Goal: Task Accomplishment & Management: Complete application form

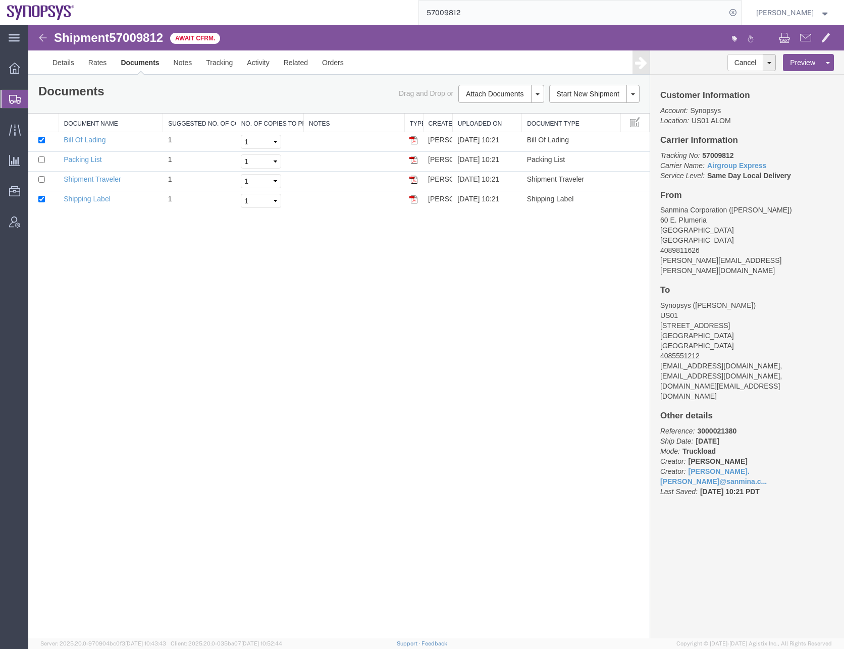
click at [452, 15] on input "57009812" at bounding box center [572, 13] width 307 height 24
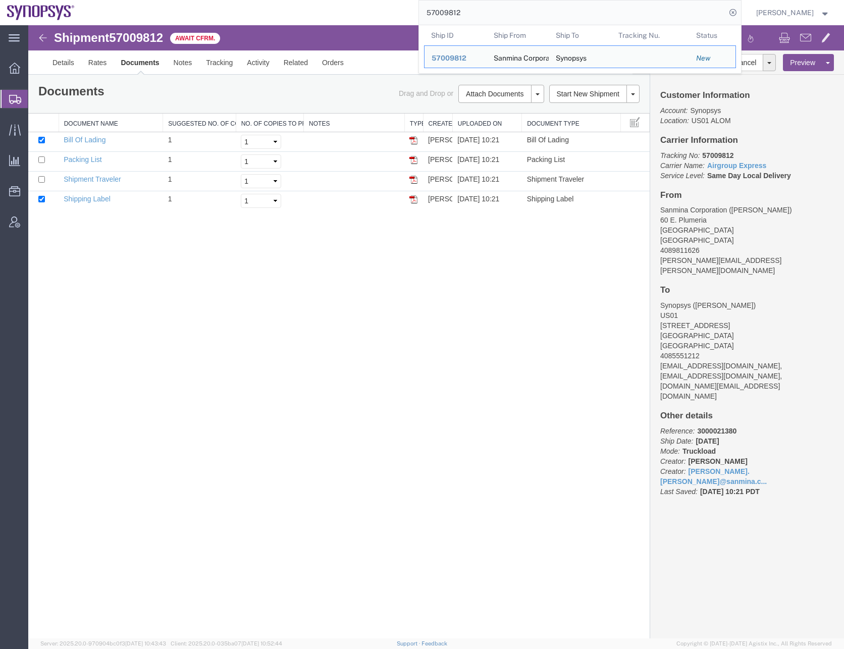
click at [452, 15] on input "57009812" at bounding box center [572, 13] width 307 height 24
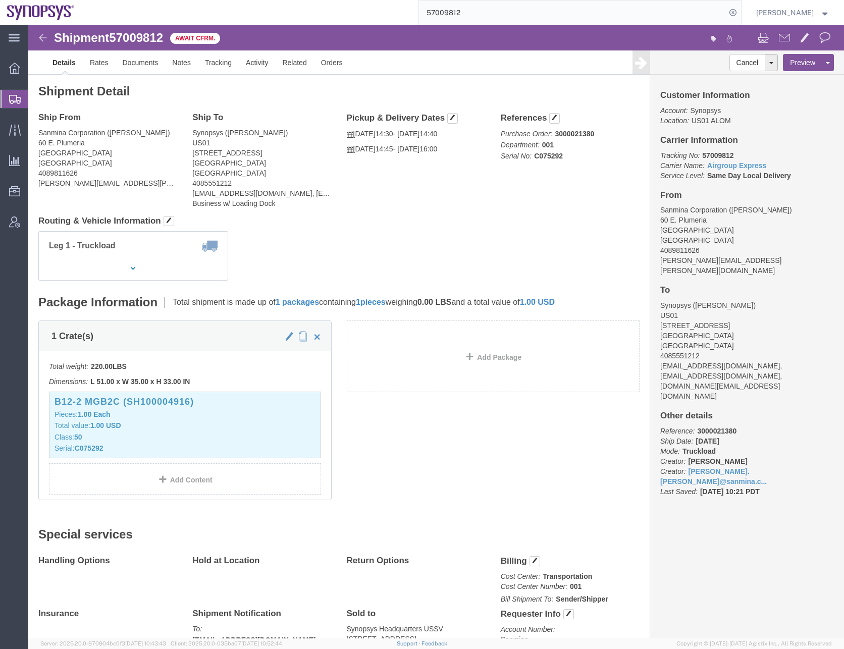
click div "1 Crate(s) Total weight: 220.00 LBS Dimensions: L 51.00 x W 35.00 x H 33.00 IN …"
click at [16, 103] on icon at bounding box center [15, 99] width 12 height 9
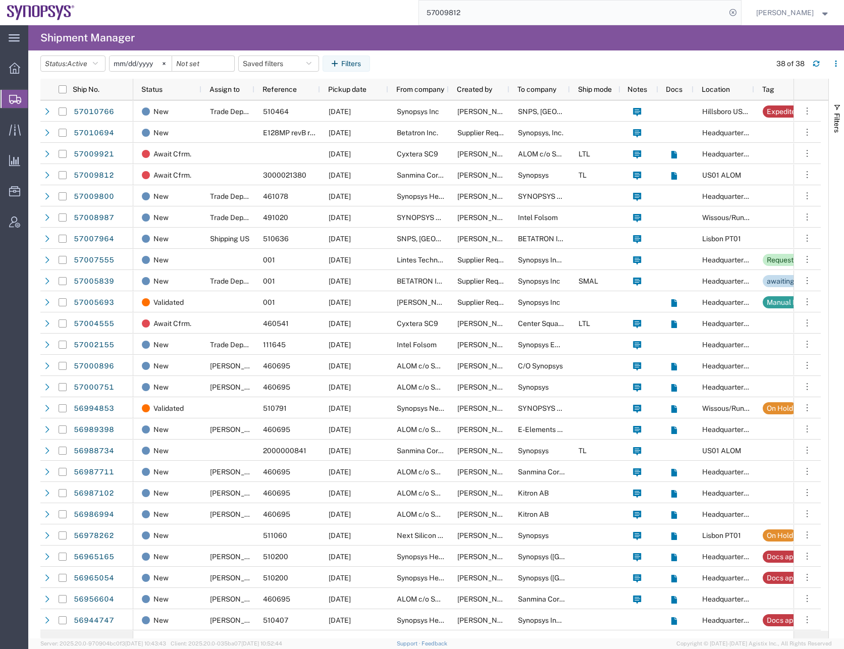
click at [452, 12] on input "57009812" at bounding box center [572, 13] width 307 height 24
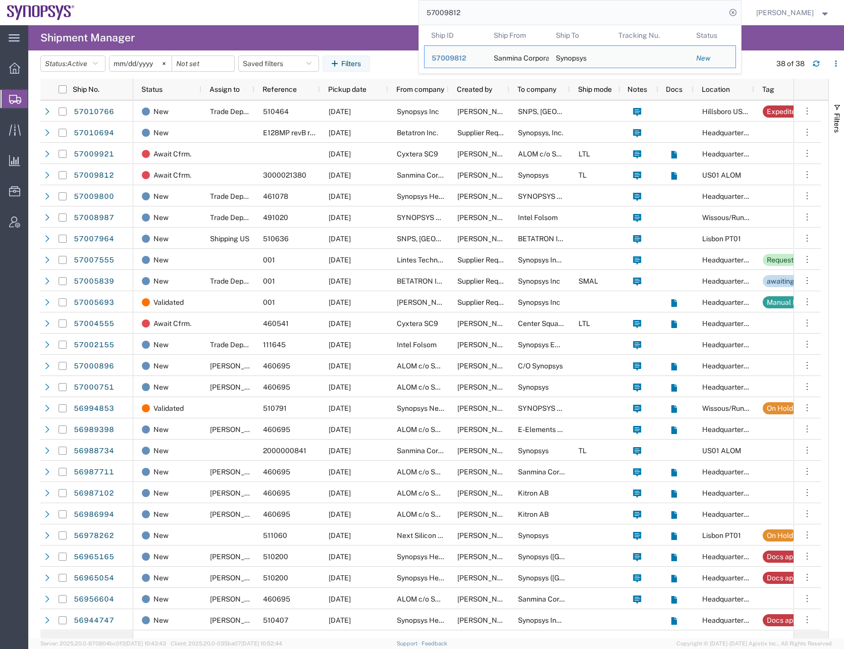
click at [452, 12] on input "57009812" at bounding box center [572, 13] width 307 height 24
paste input "2155"
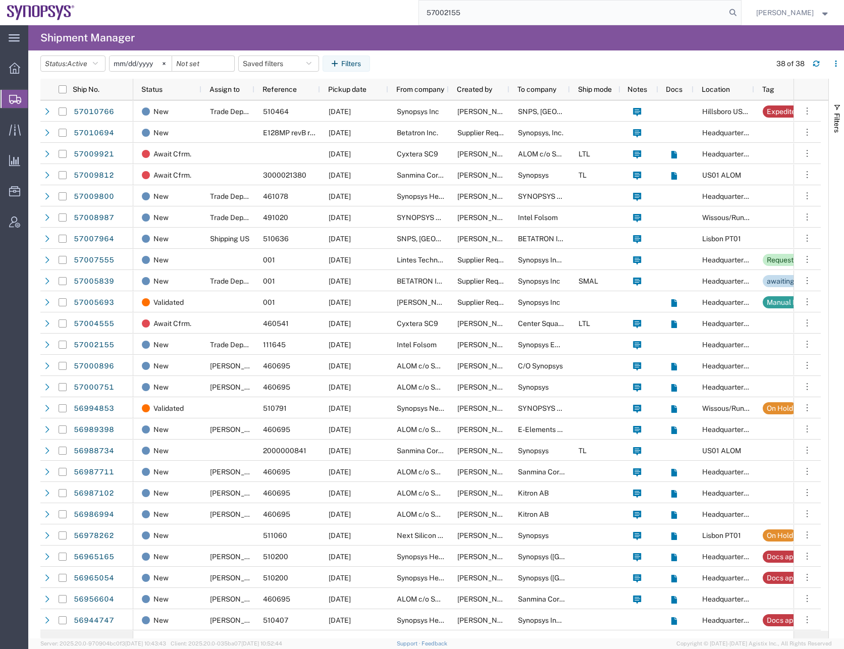
type input "57002155"
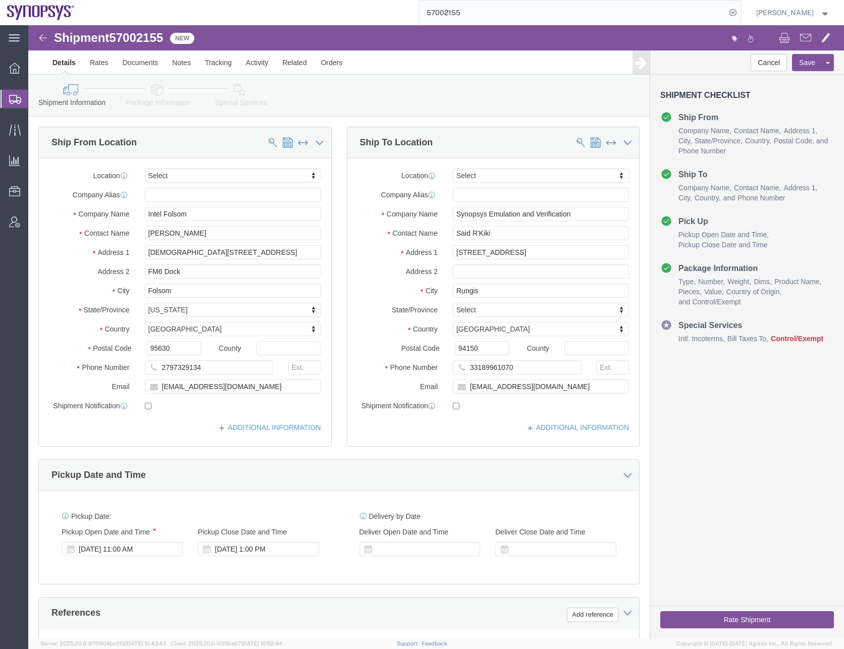
select select
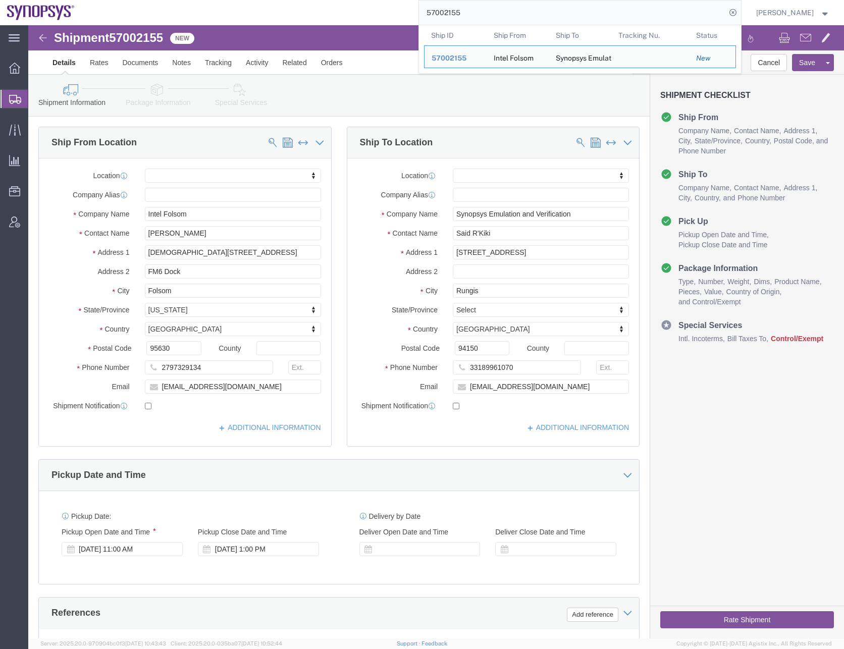
click div "Shipment Information Package Information Special Services"
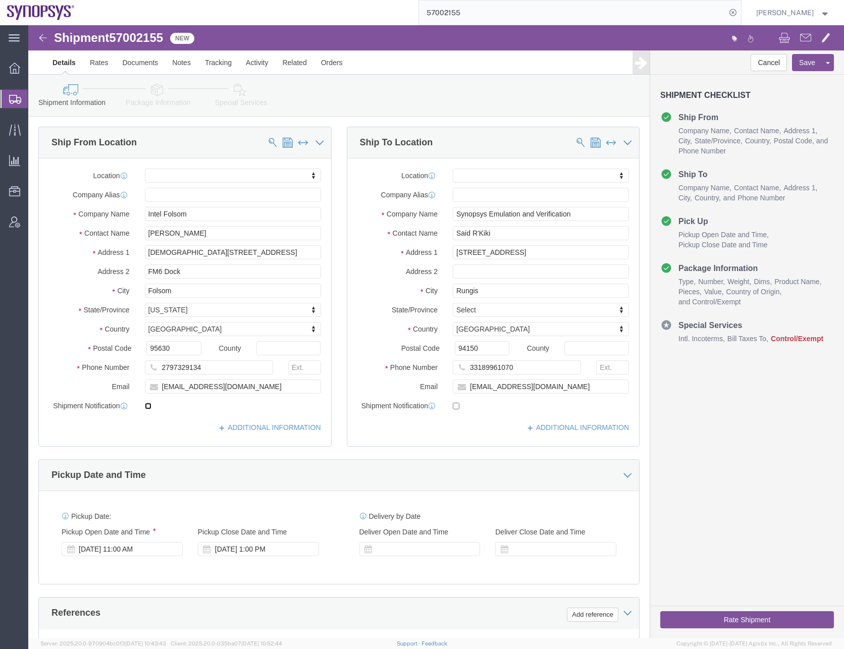
click input "checkbox"
checkbox input "true"
click input "checkbox"
checkbox input "true"
click link "ADDITIONAL INFORMATION"
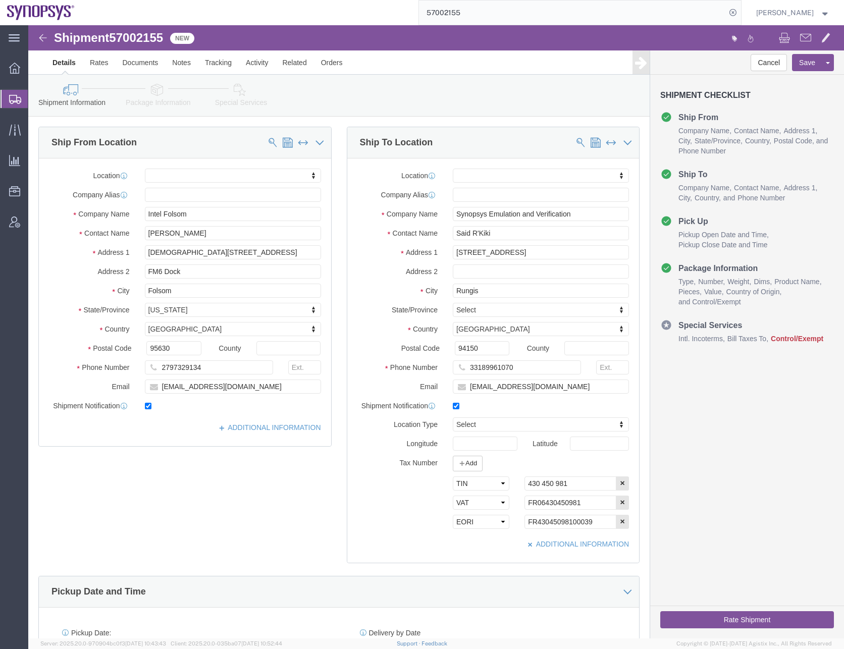
click div "Ship From Location Location My Profile Location [GEOGRAPHIC_DATA] DE04 Agrate B…"
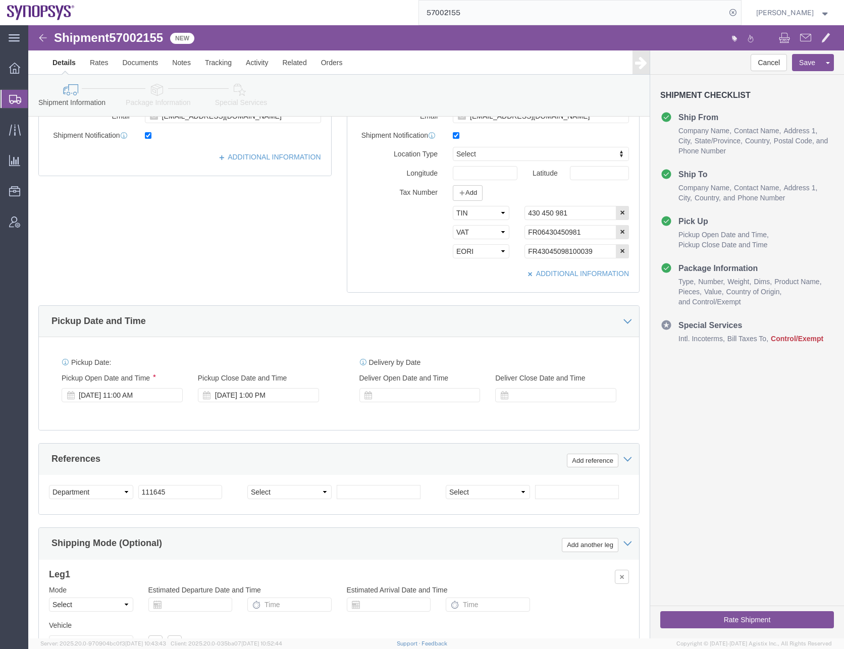
scroll to position [303, 0]
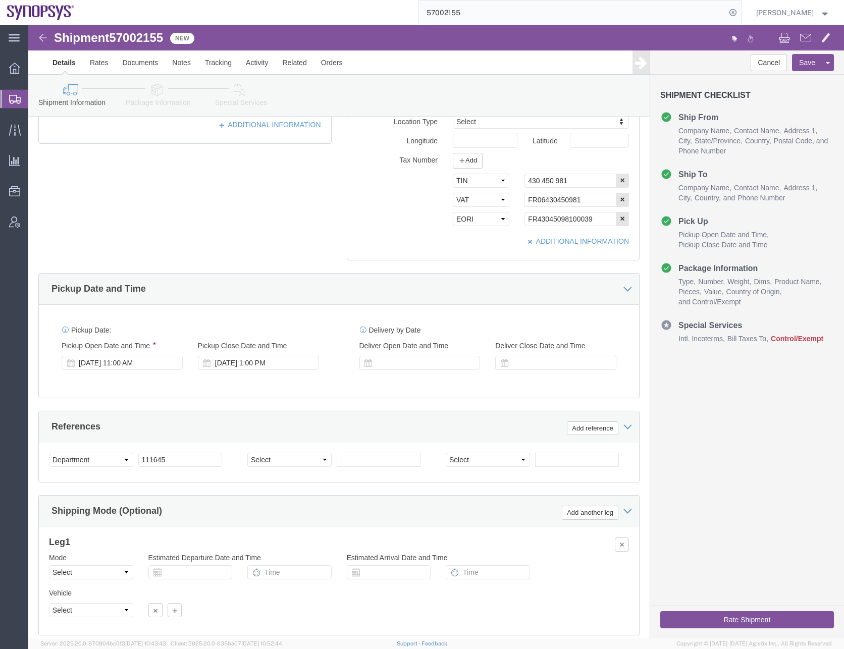
click div "Pickup Date: Pickup Start Date Pickup Start Time Pickup Open Date and Time [DAT…"
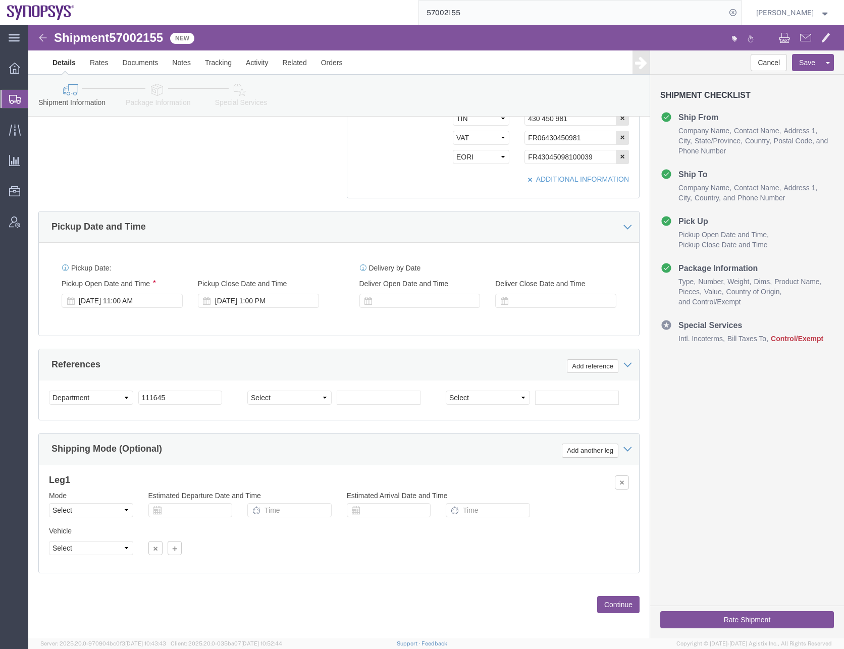
scroll to position [370, 0]
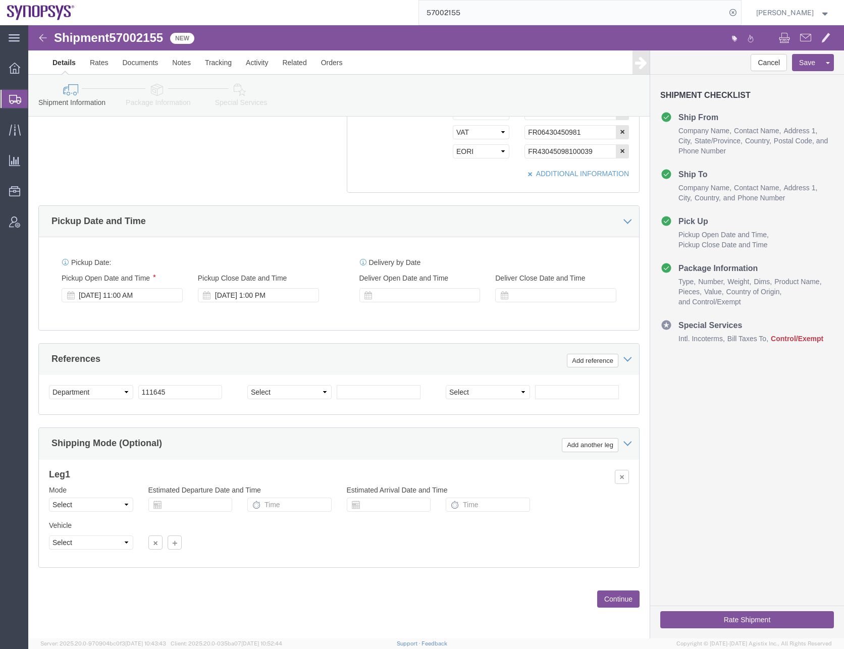
click button "Continue"
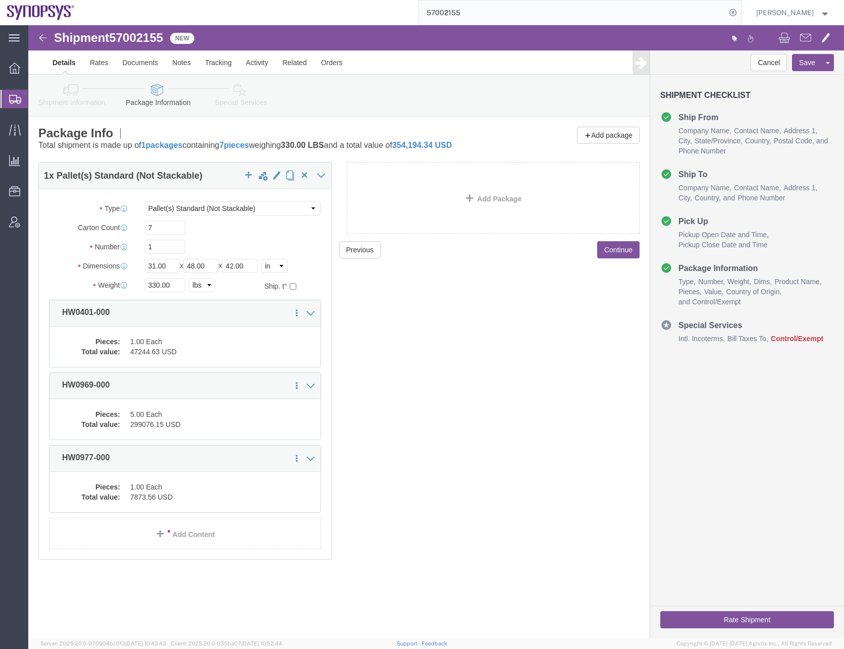
click div "Previous Continue"
click dd "47244.63 USD"
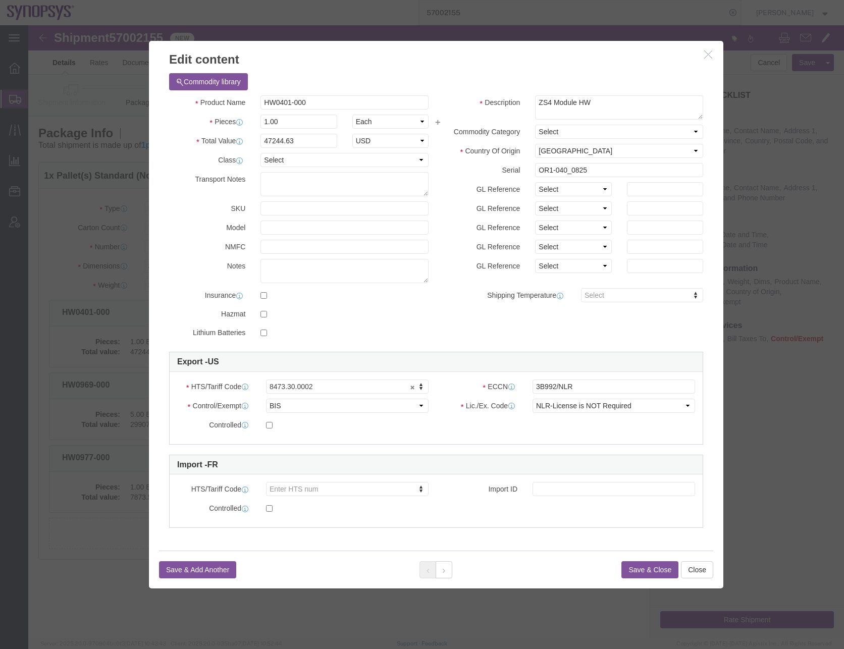
click button "Save & Close"
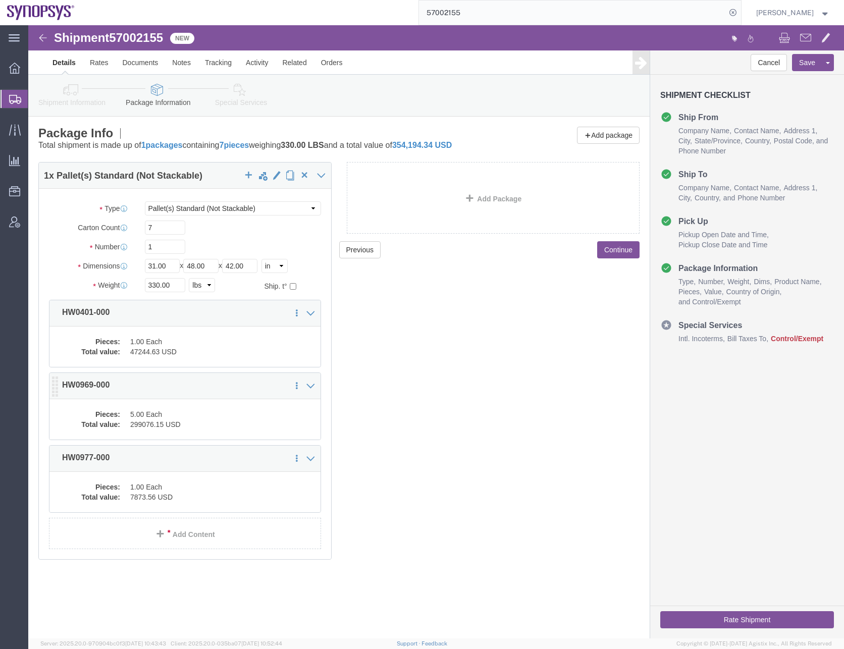
click dd "299076.15 USD"
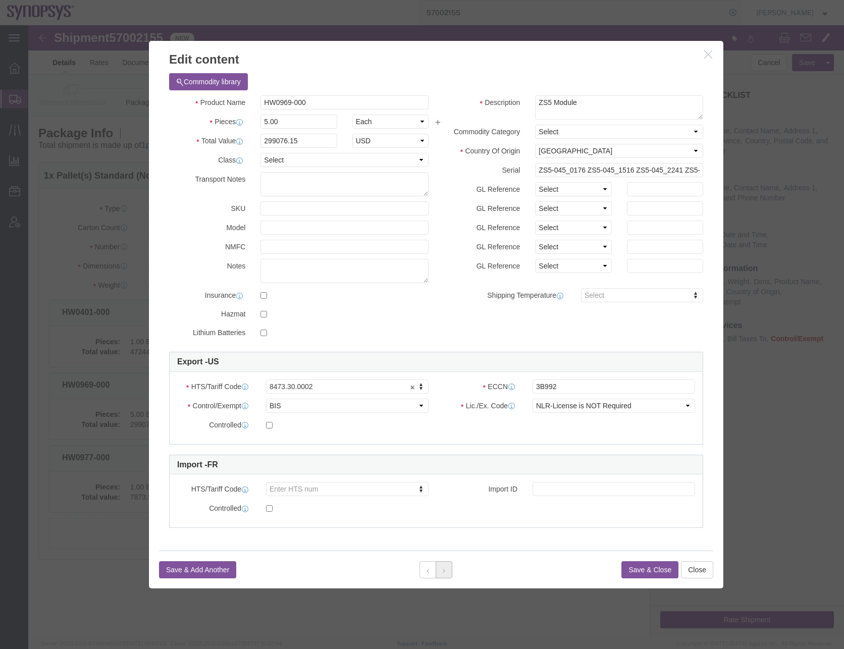
click icon
click button "Close"
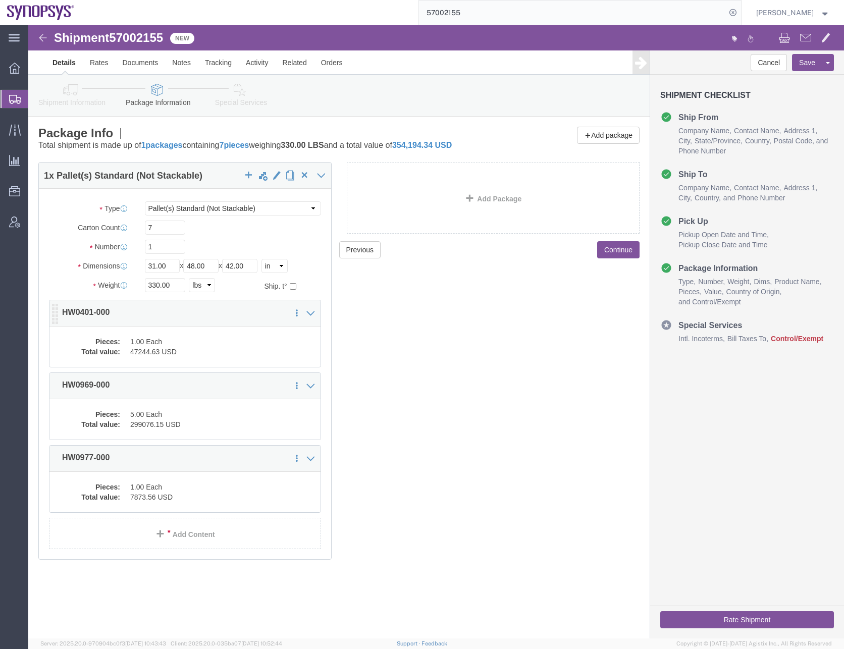
click div "Pieces: 1.00 Each Total value: 47244.63 USD"
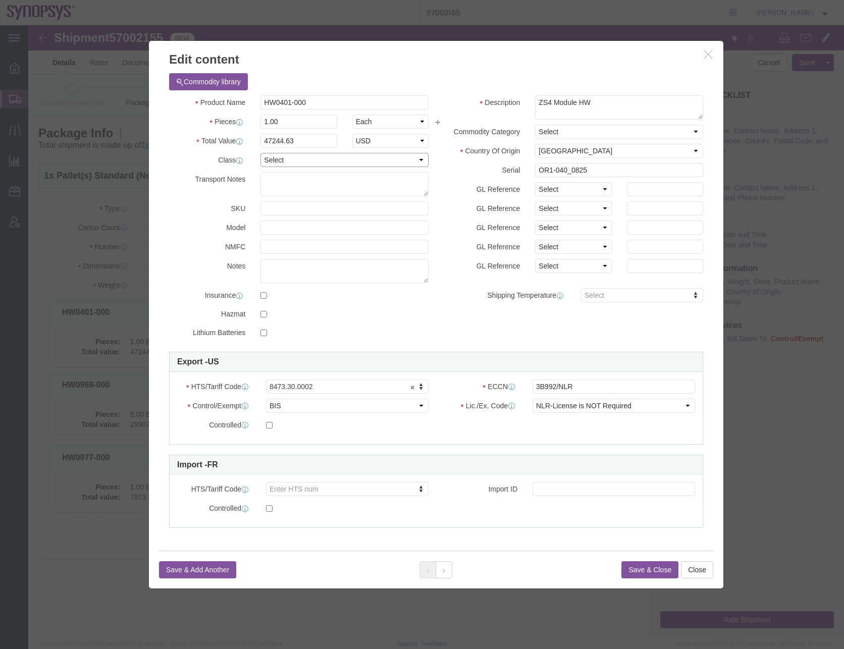
click select "Select 50 55 60 65 70 85 92.5 100 125 175 250 300 400"
select select "50"
click select "Select 50 55 60 65 70 85 92.5 100 125 175 250 300 400"
click button
click select "Select 50 55 60 65 70 85 92.5 100 125 175 250 300 400"
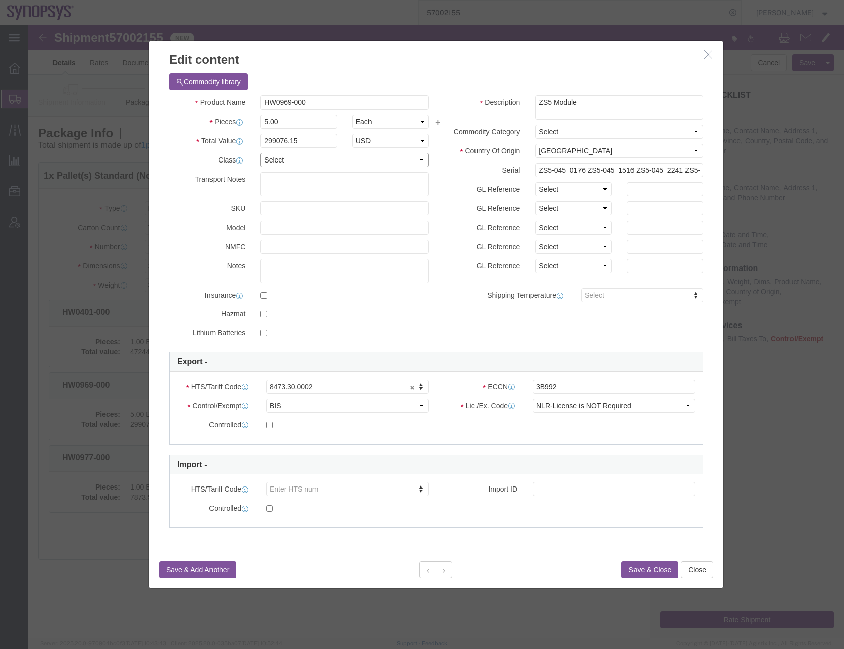
select select "50"
click select "Select 50 55 60 65 70 85 92.5 100 125 175 250 300 400"
click button
click select "Select 50 55 60 65 70 85 92.5 100 125 175 250 300 400"
select select "50"
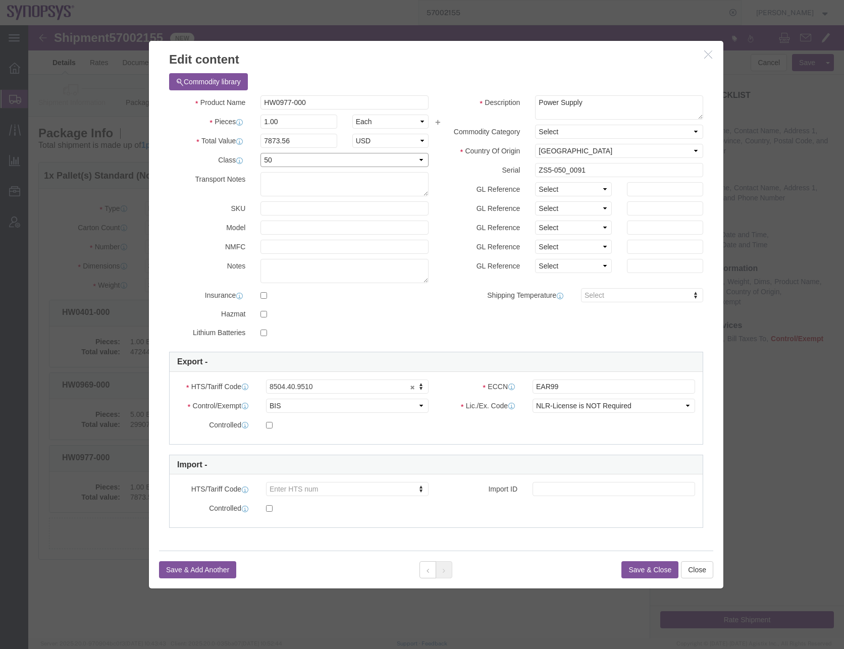
click select "Select 50 55 60 65 70 85 92.5 100 125 175 250 300 400"
click button "Save & Close"
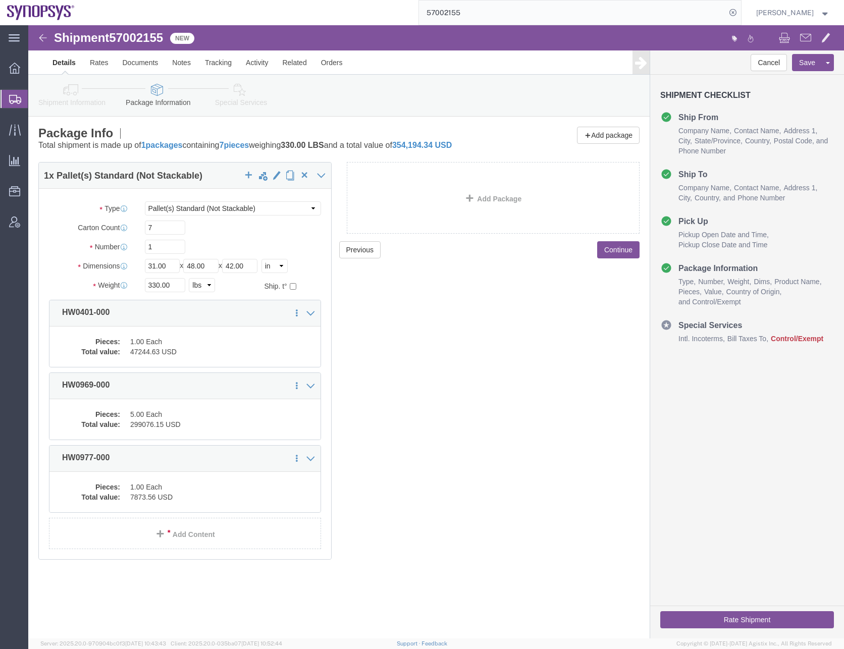
click div "Previous Continue"
click button "Continue"
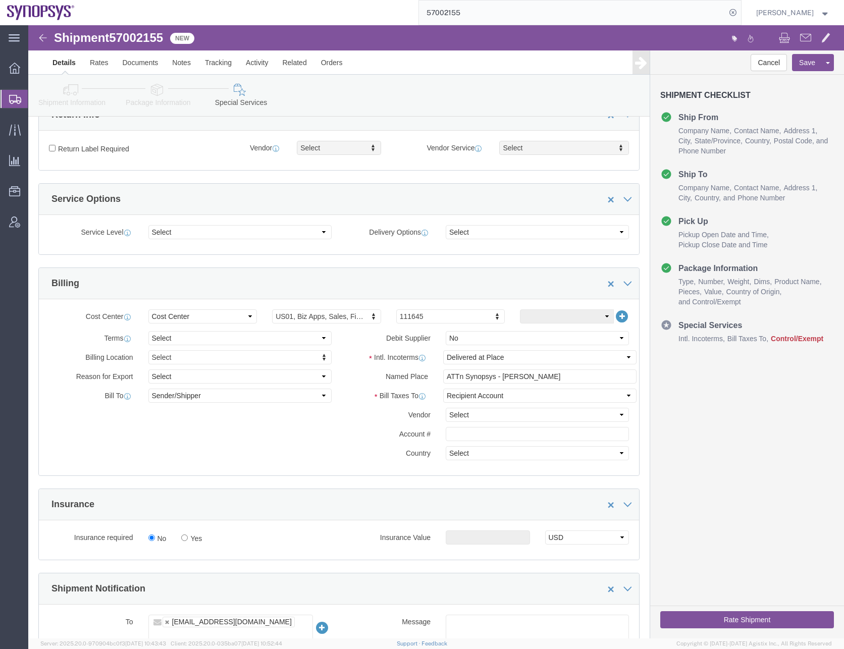
scroll to position [454, 0]
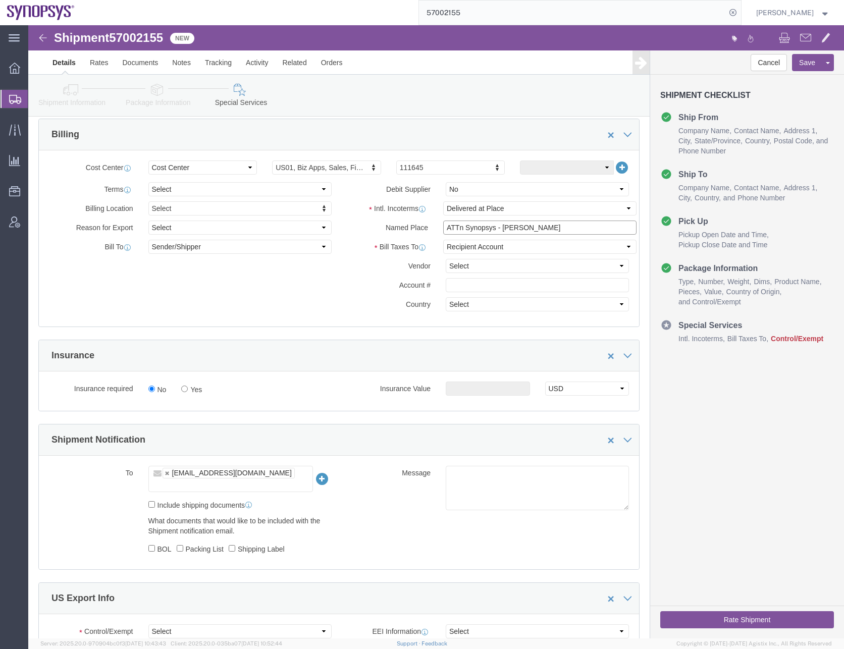
drag, startPoint x: 528, startPoint y: 201, endPoint x: 365, endPoint y: 213, distance: 162.9
click div "Intl. Incoterms Select Carriage Insurance Paid Carriage Paid To Cost and Freigh…"
click div "Billing Location Select Select My Profile Location [GEOGRAPHIC_DATA] DE04 Agrat…"
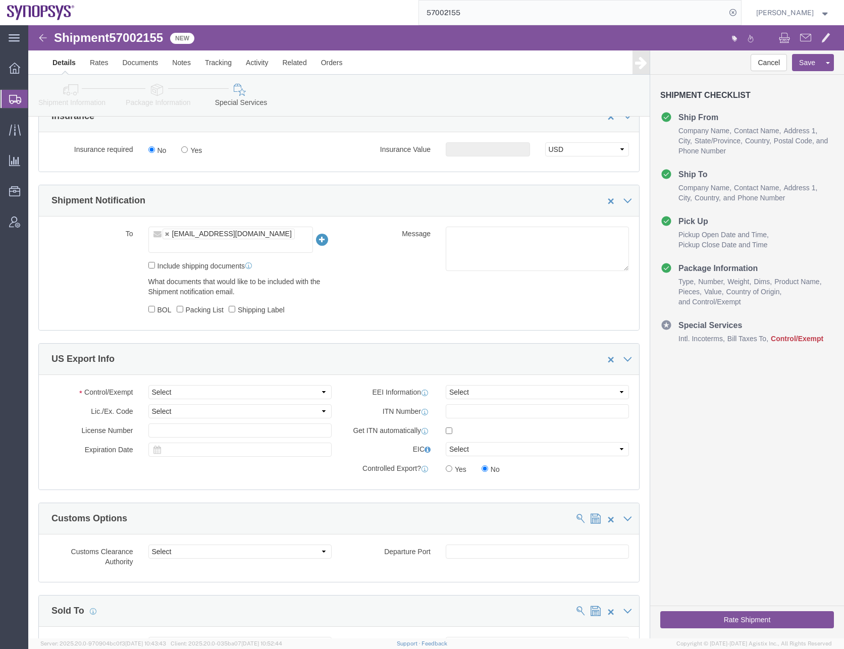
scroll to position [706, 0]
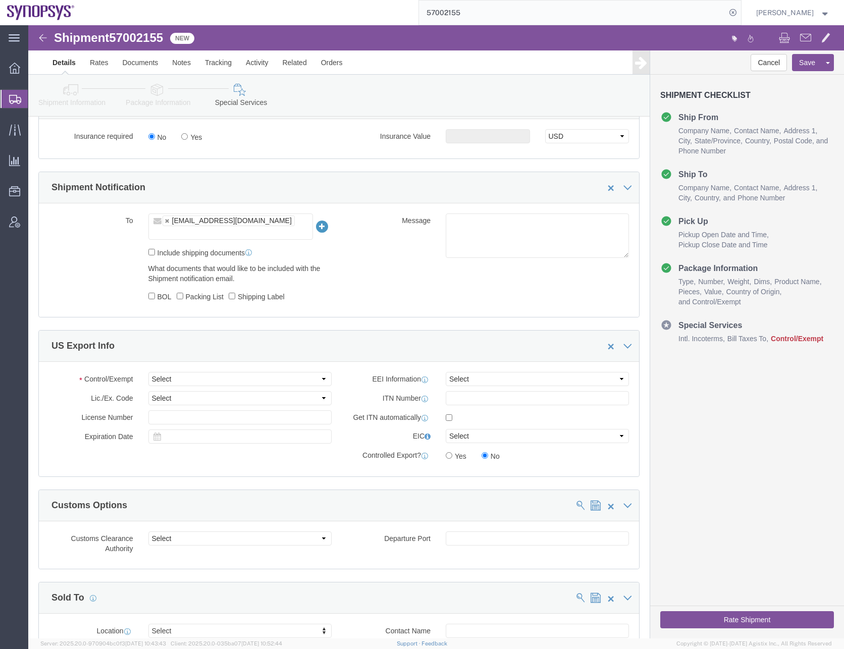
click ul "[EMAIL_ADDRESS][DOMAIN_NAME]"
type input "[EMAIL_ADDRESS][DOMAIN_NAME]"
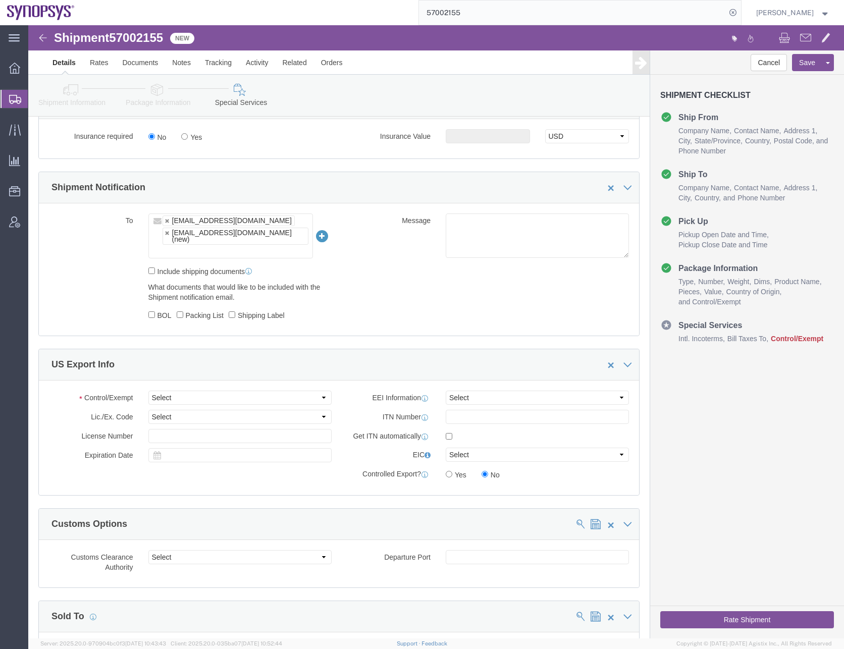
click div "Include shipping documents"
click select "Select ATF BIS DEA EPA FDA FTR ITAR OFAC Other (OPA)"
select select "BIS"
click select "Select ATF BIS DEA EPA FDA FTR ITAR OFAC Other (OPA)"
click select "Select AGR-Agricultural APP-Computers APR-Additional Permissive Exports AVS-Air…"
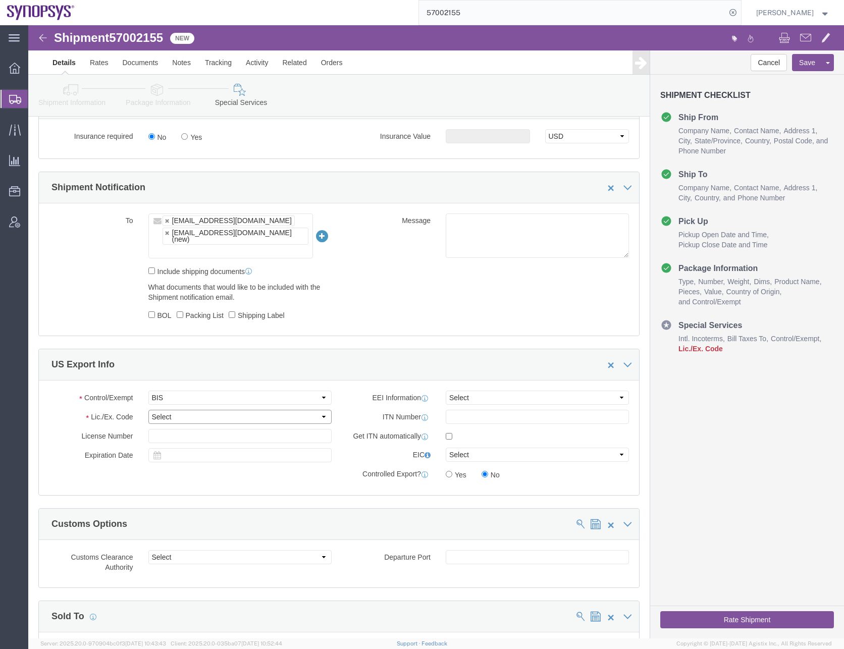
select select "NLR"
click select "Select AGR-Agricultural APP-Computers APR-Additional Permissive Exports AVS-Air…"
click select "Select AES-Direct EEI Carrier File EEI EEI Exempt"
select select "CFIL"
click select "Select AES-Direct EEI Carrier File EEI EEI Exempt"
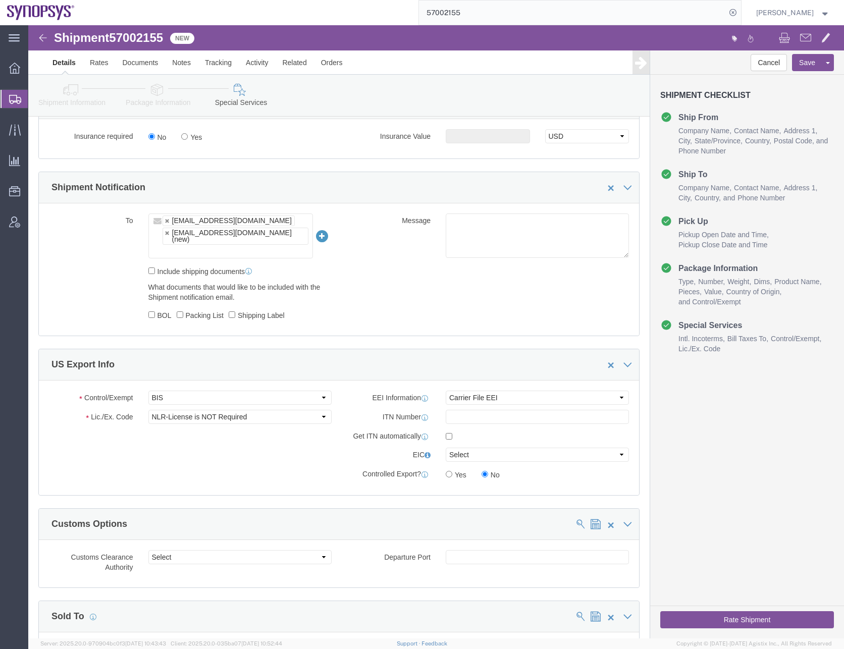
click div "Control/Exempt Select ATF BIS DEA EPA FDA FTR ITAR OFAC Other (OPA) Lic./Ex. Co…"
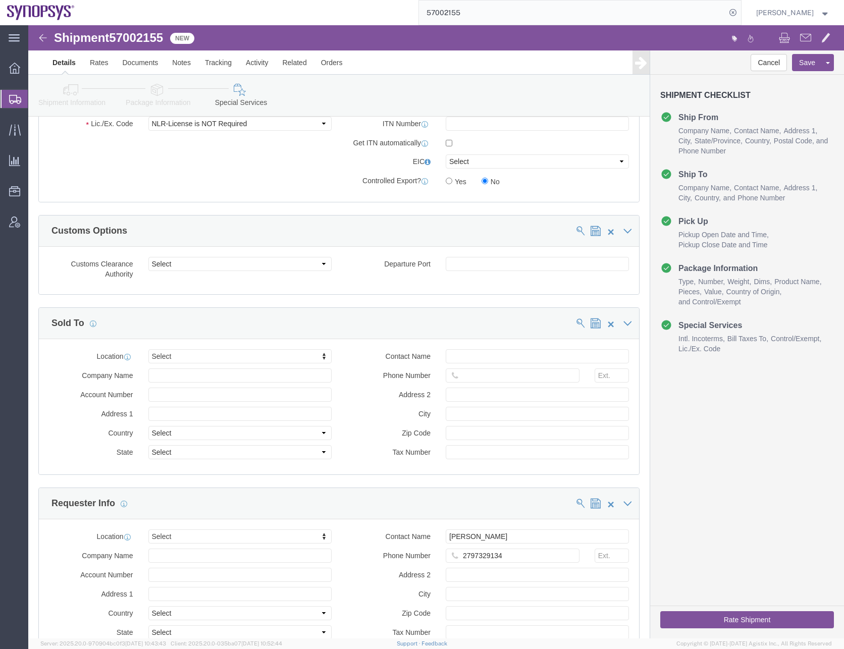
scroll to position [1009, 0]
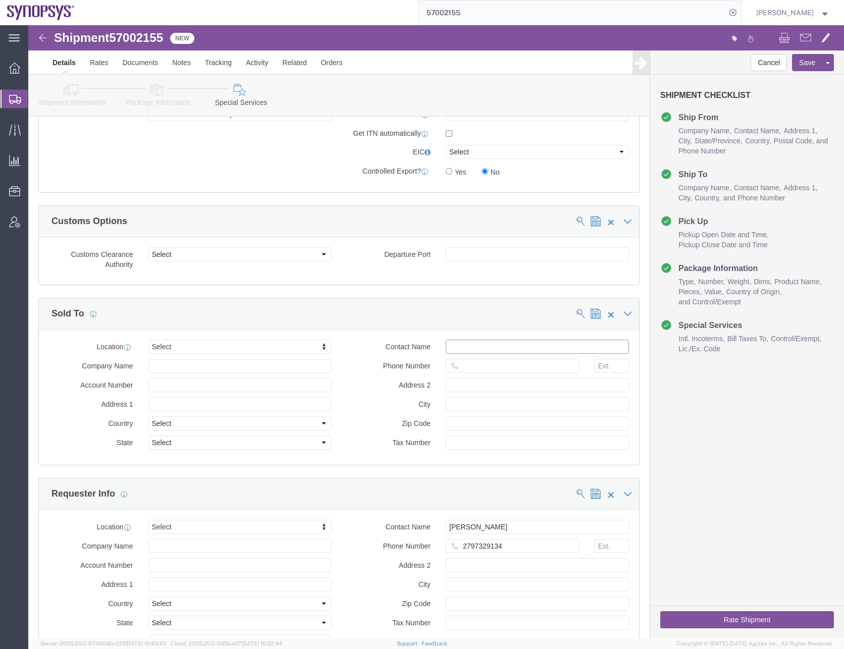
click input "text"
type input "s"
type input "rung"
click input "text"
type input "Said R'Kiki"
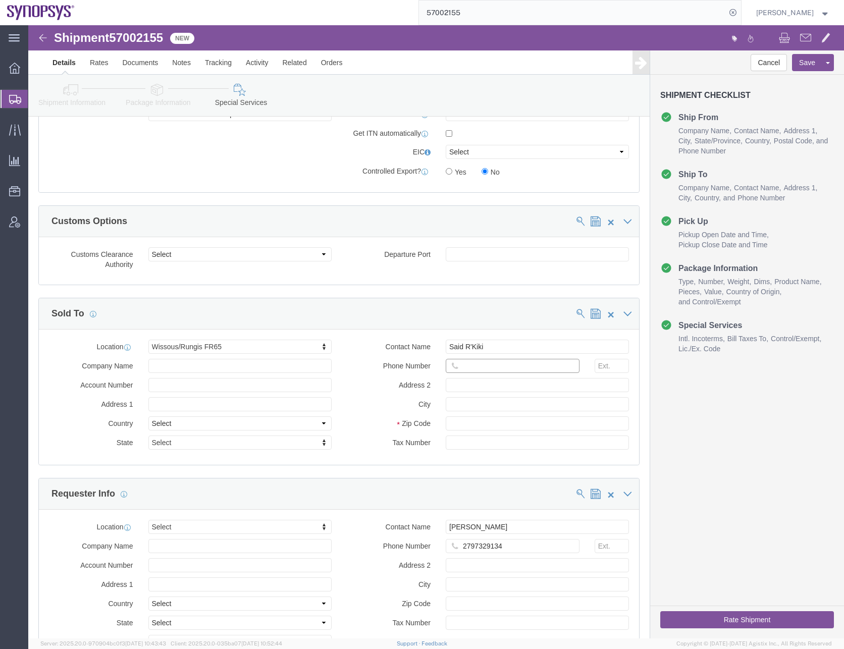
click input "text"
click button "Save"
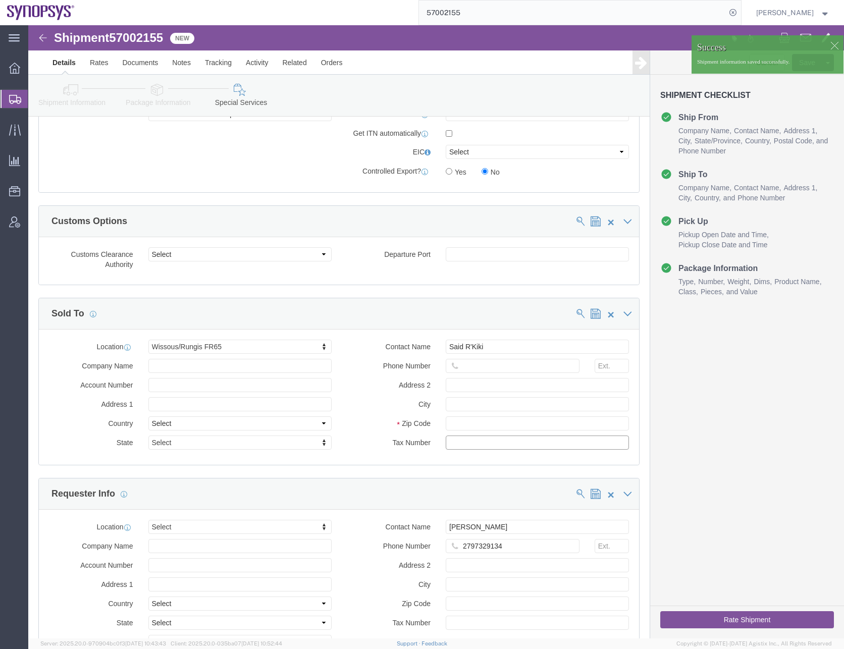
drag, startPoint x: 494, startPoint y: 396, endPoint x: 349, endPoint y: 394, distance: 145.8
click div "Tax Number"
type input "430 450 981"
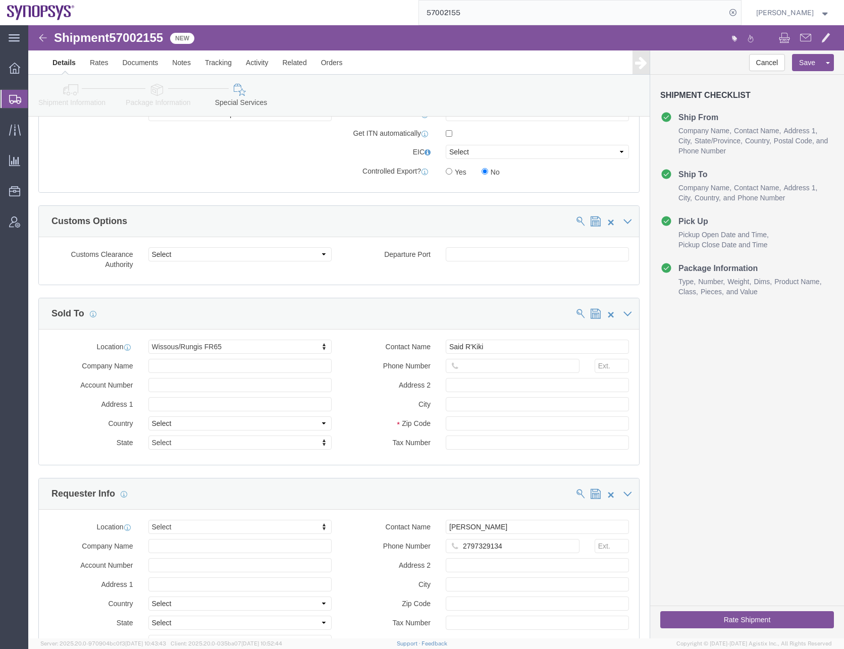
click div "Sold To"
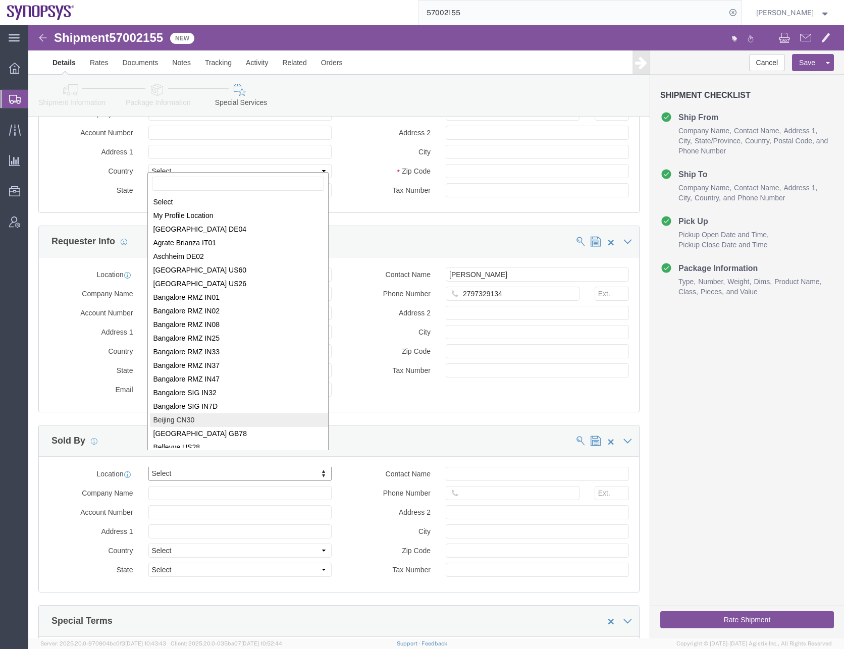
scroll to position [2, 0]
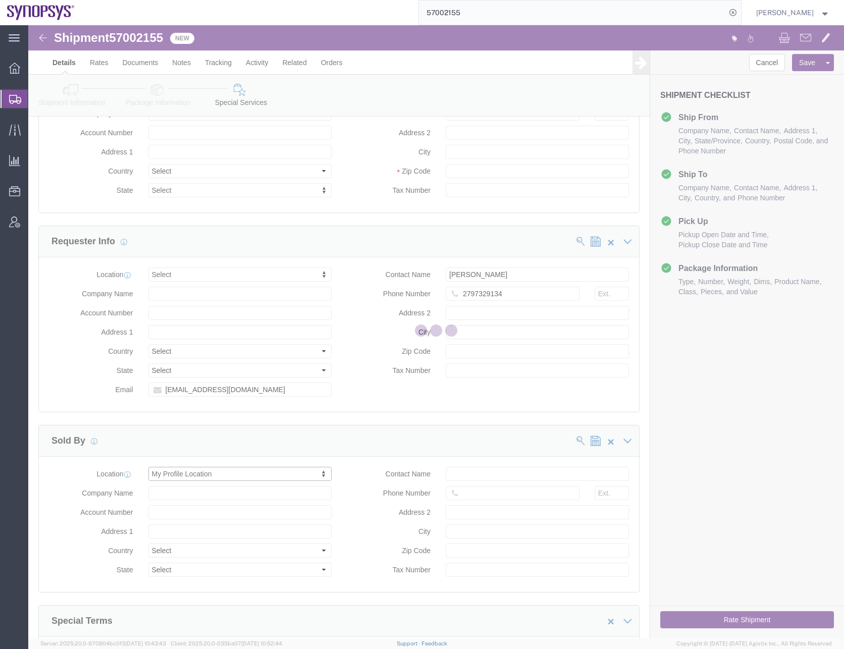
select select "CA"
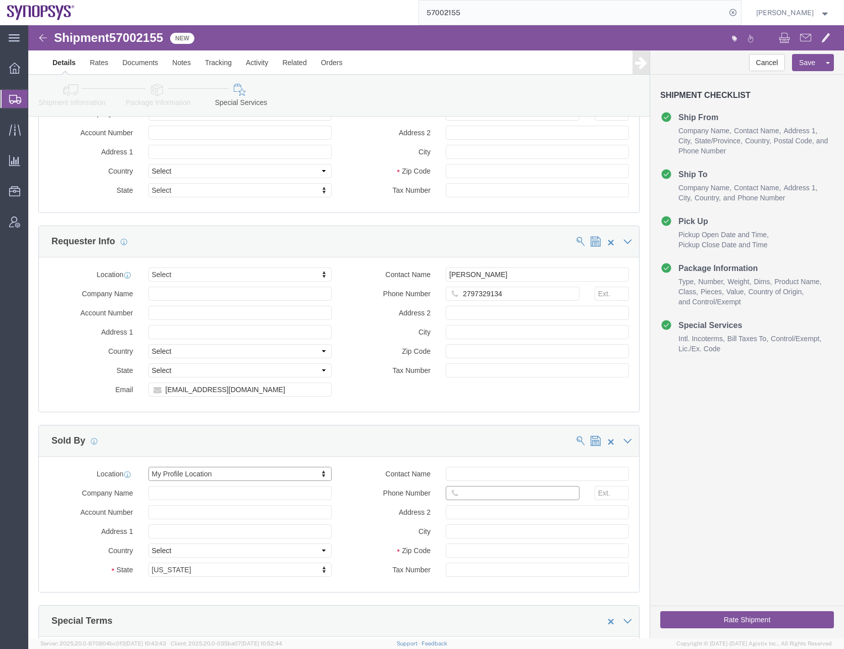
click input "Phone Number"
type input "6505845000"
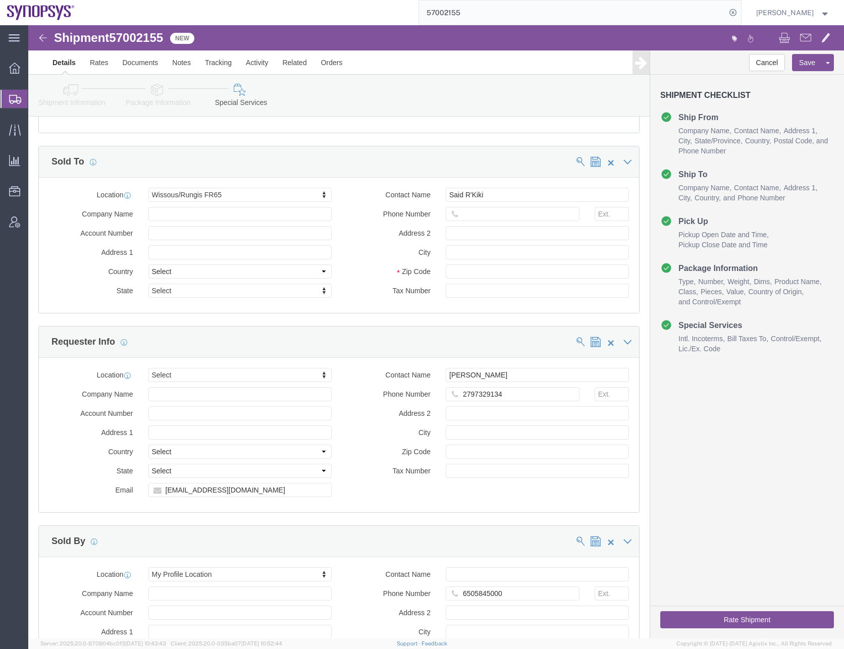
scroll to position [1009, 0]
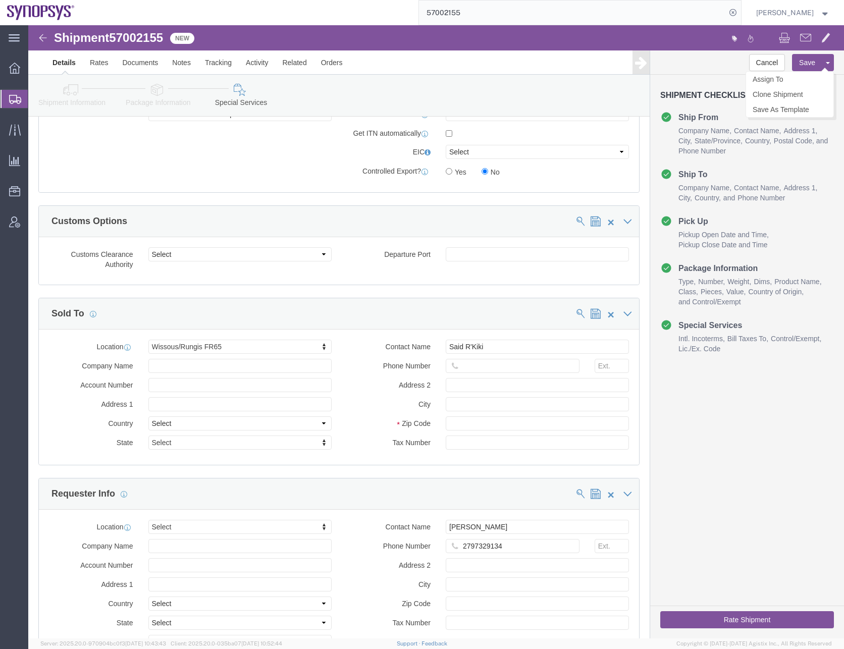
click button "Save"
click at [452, 14] on input "57002155" at bounding box center [572, 13] width 307 height 24
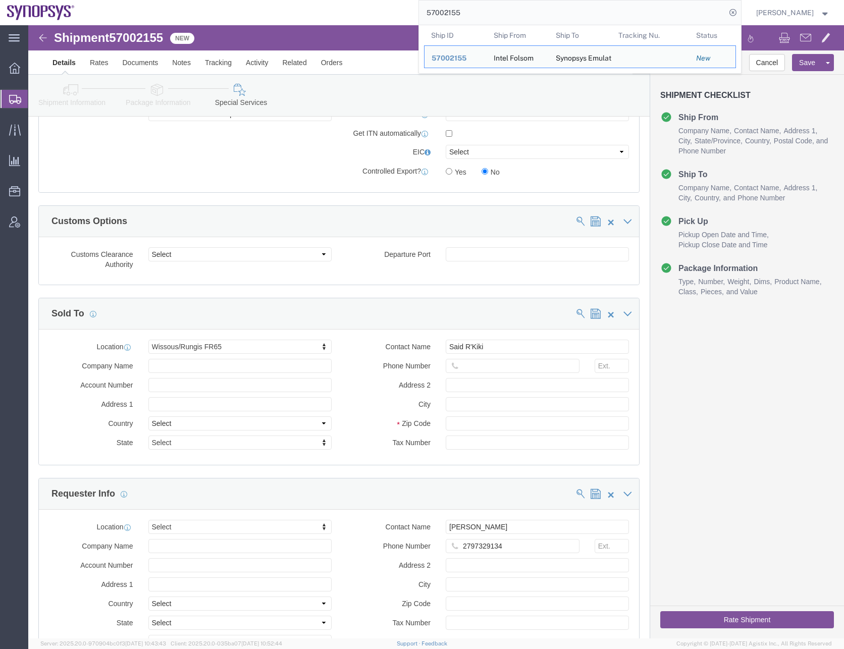
paste input "5839"
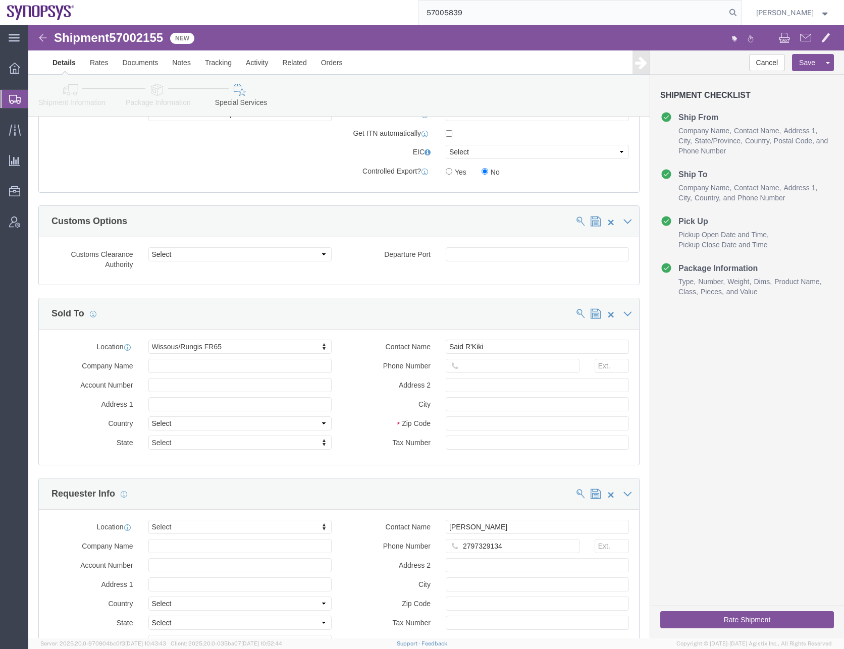
type input "57005839"
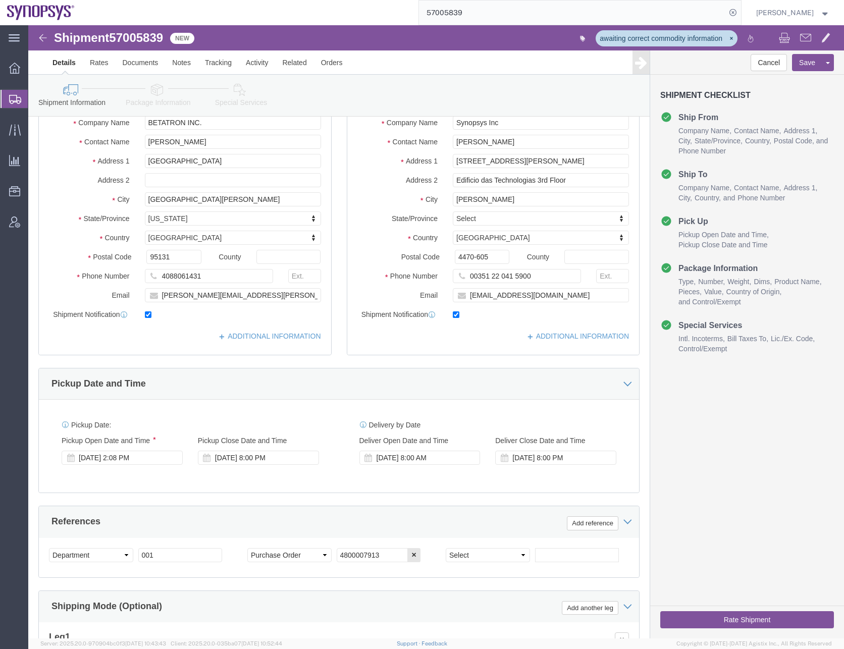
scroll to position [252, 0]
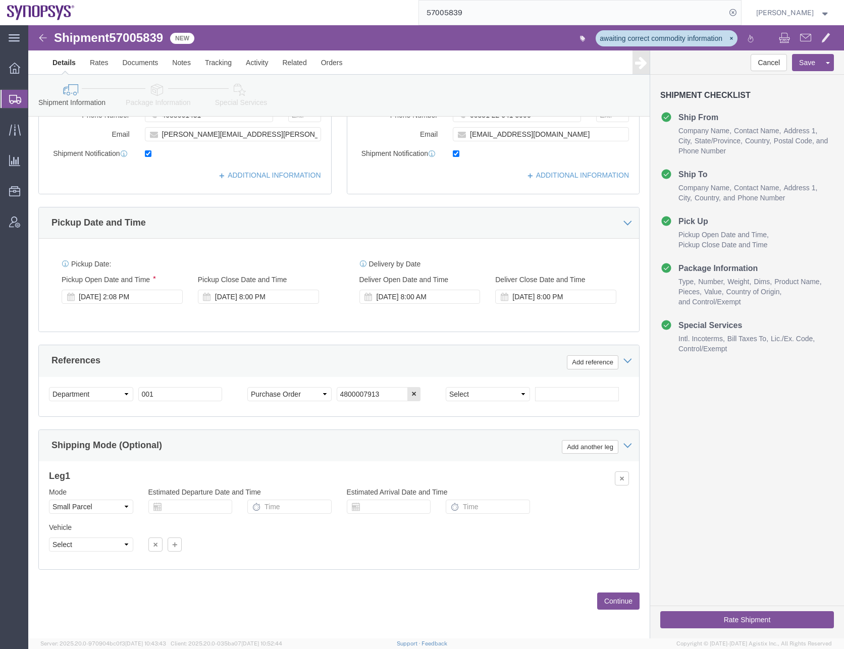
click button "Continue"
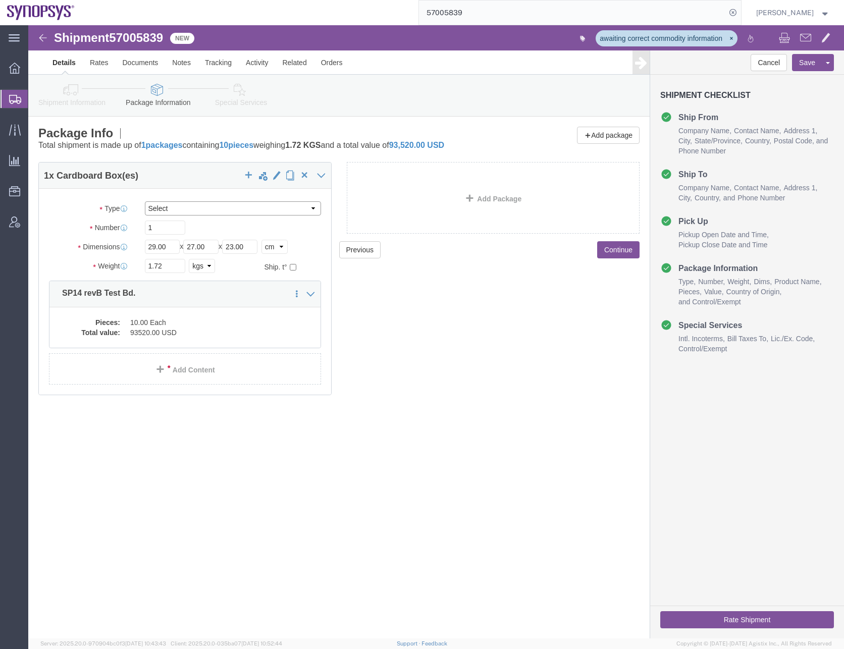
click select "Select Envelope Large Box Medium Box PAK Rack Small Box Tube Your Packaging"
select select "YRPK"
click select "Select Envelope Large Box Medium Box PAK Rack Small Box Tube Your Packaging"
click div "Previous Continue"
click dd "93520.00 USD"
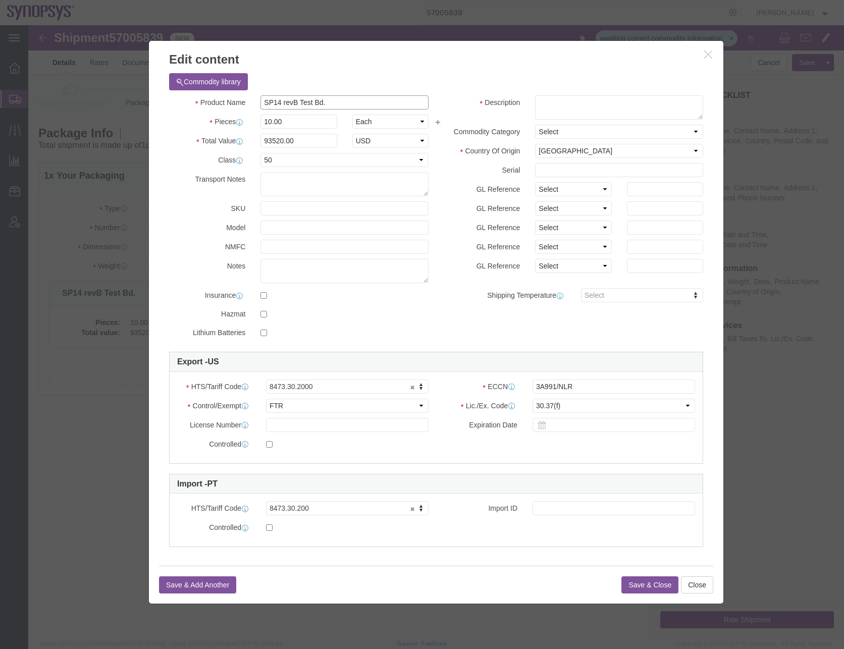
drag, startPoint x: 312, startPoint y: 77, endPoint x: 107, endPoint y: 91, distance: 204.8
click div "Edit content Commodity library Product Name SP14 revB Test Bd. Pieces 10.00 Sel…"
click textarea
paste textarea "SP14 revB Test Bd."
type textarea "SP14 revB Test Bd."
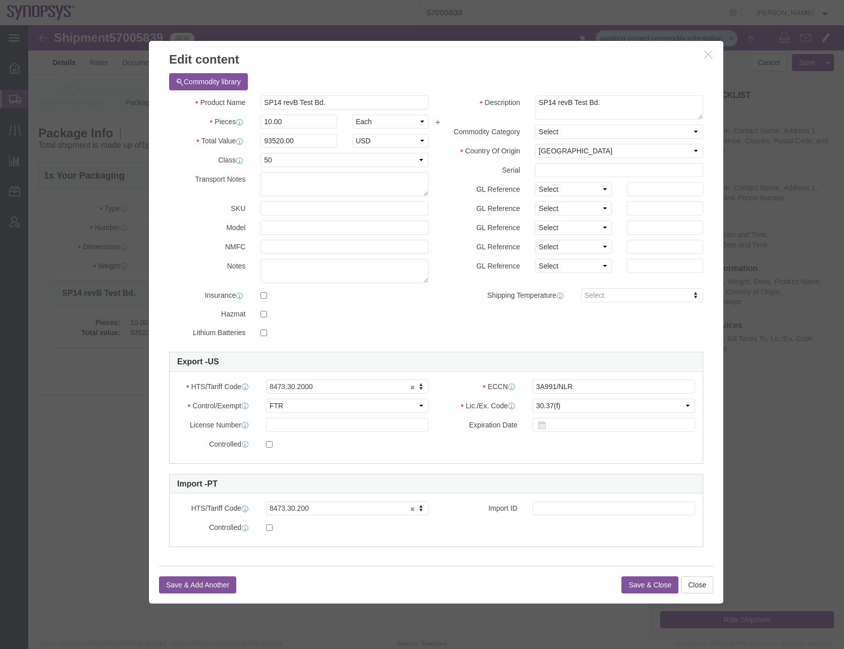
click button "Save & Close"
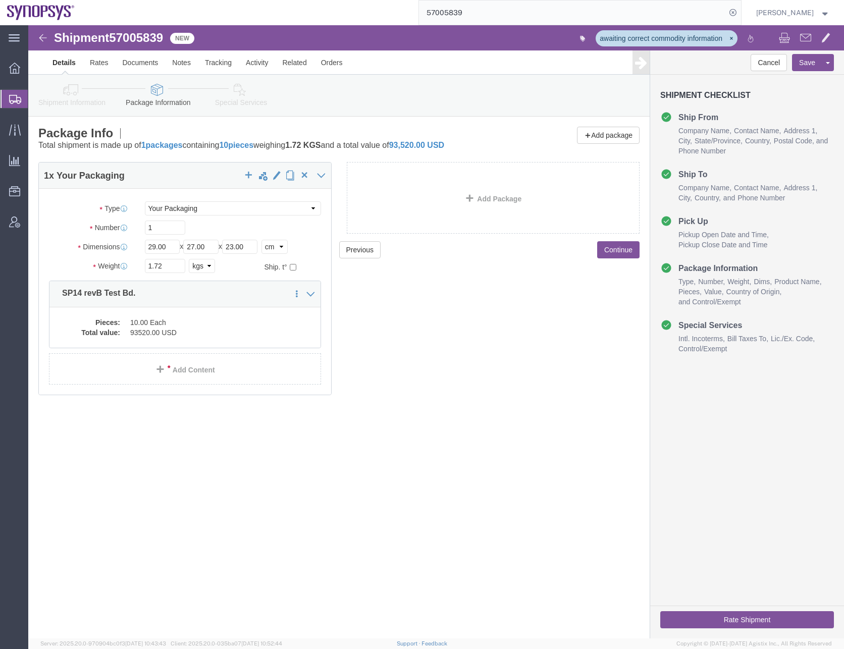
click button "Continue"
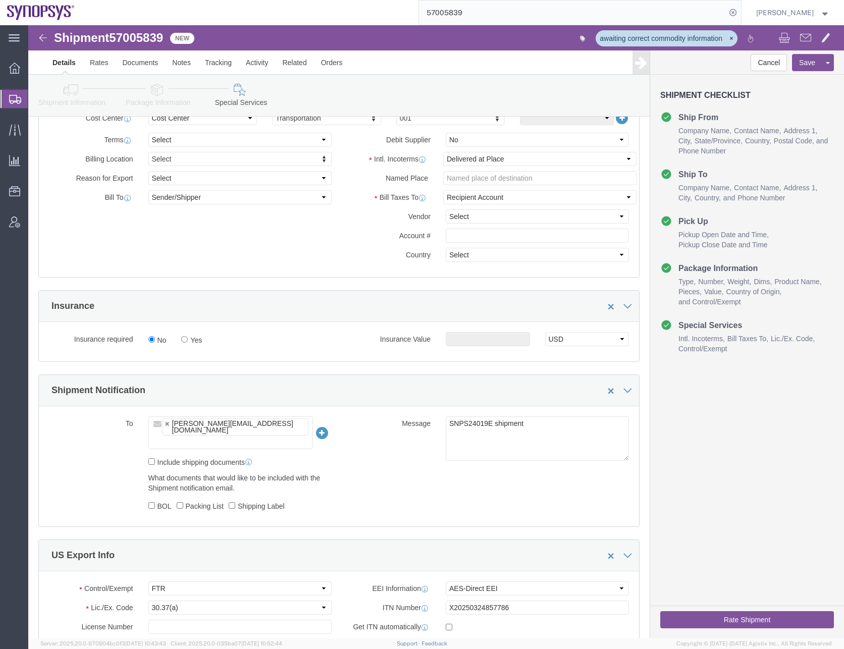
scroll to position [505, 0]
click ul "[PERSON_NAME][EMAIL_ADDRESS][DOMAIN_NAME]"
click link
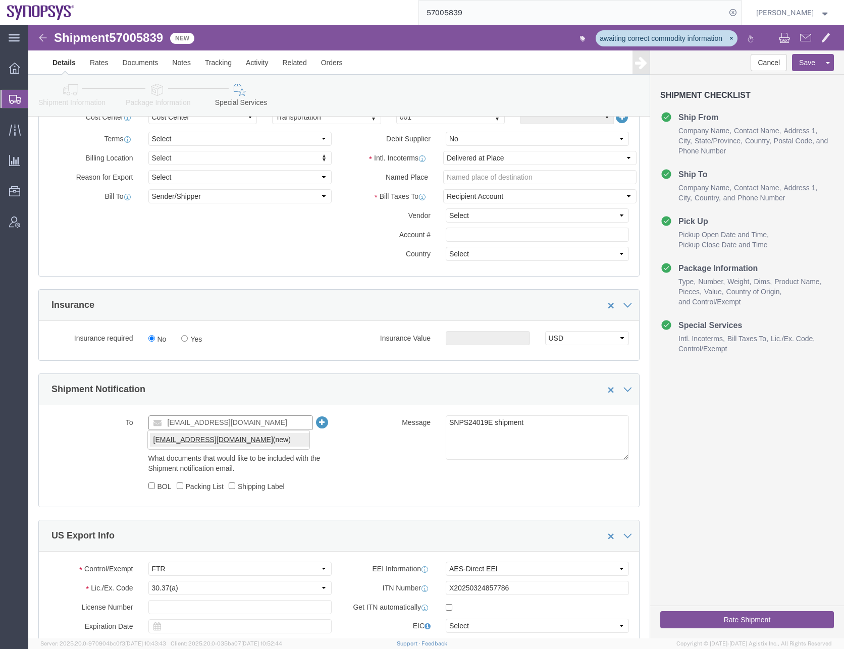
type input "[EMAIL_ADDRESS][DOMAIN_NAME]"
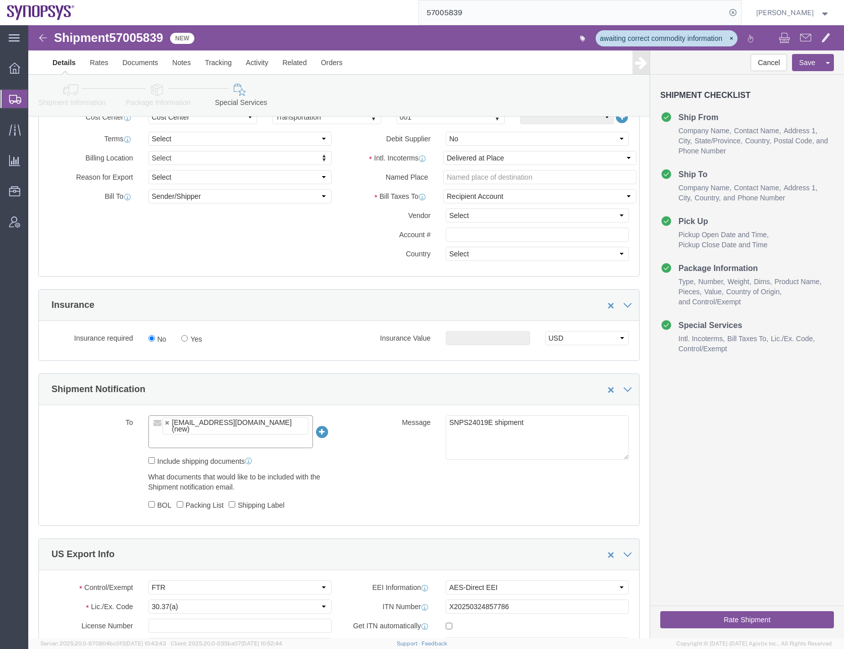
click div "Message SNPS24019E shipment"
click input "text"
paste input "[EMAIL_ADDRESS][DOMAIN_NAME]"
type input "[EMAIL_ADDRESS][DOMAIN_NAME]"
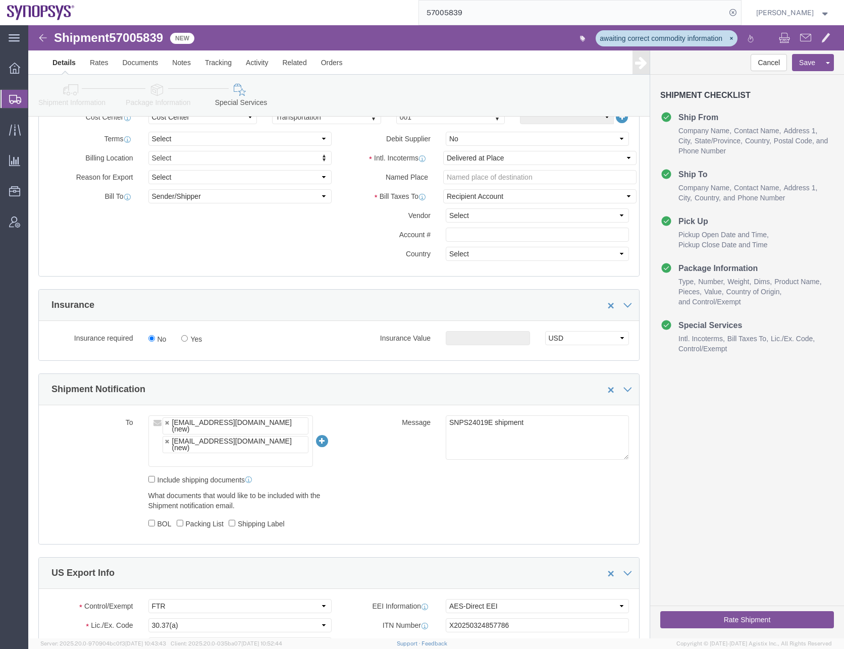
click ul "[EMAIL_ADDRESS][DOMAIN_NAME] (new) [EMAIL_ADDRESS][DOMAIN_NAME] (new)"
paste input "[EMAIL_ADDRESS][DOMAIN_NAME]"
type input "[EMAIL_ADDRESS][DOMAIN_NAME]"
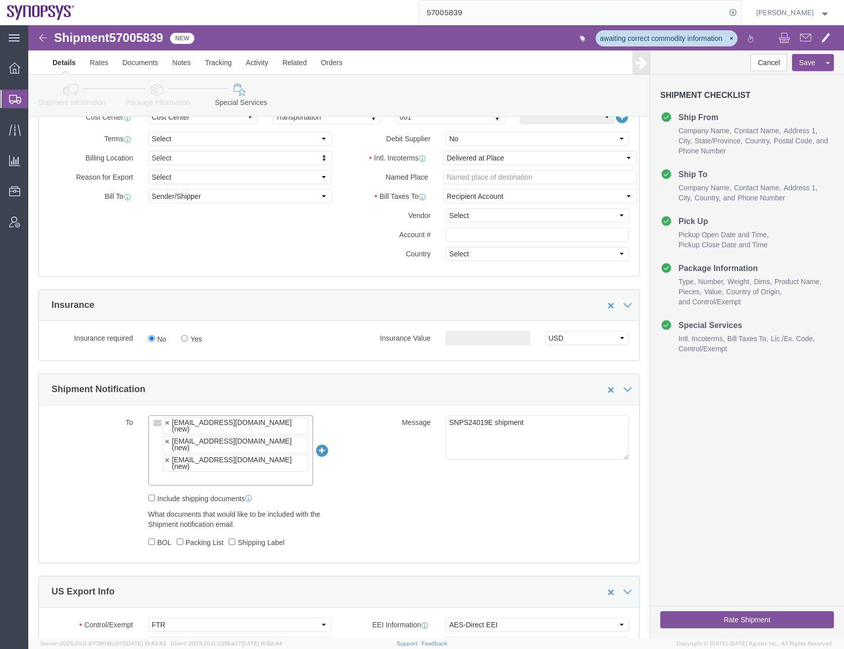
click input "text"
paste input "[EMAIL_ADDRESS][DOMAIN_NAME]"
type input "[EMAIL_ADDRESS][DOMAIN_NAME]"
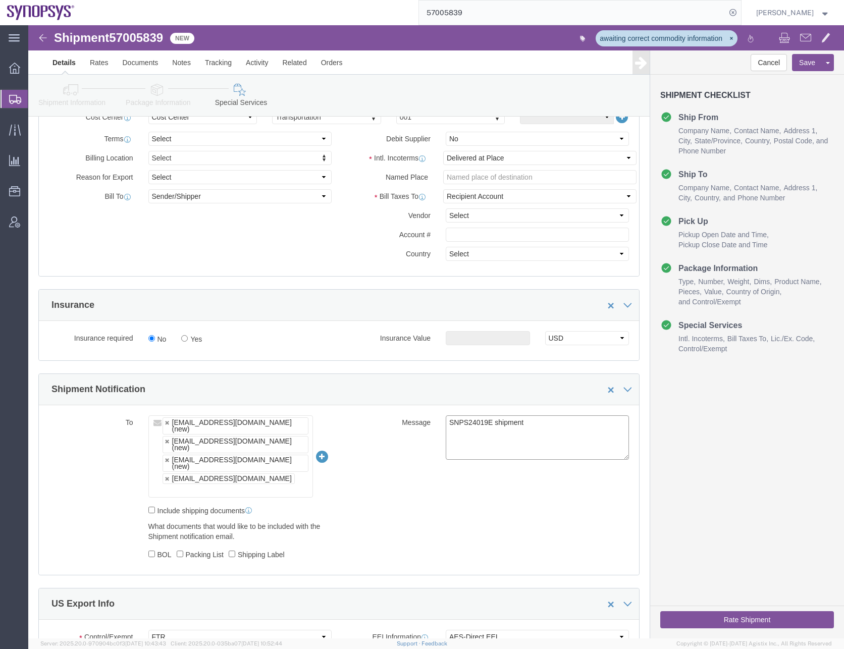
click div "To [EMAIL_ADDRESS][DOMAIN_NAME] (new) [EMAIL_ADDRESS][DOMAIN_NAME] (new) [EMAIL…"
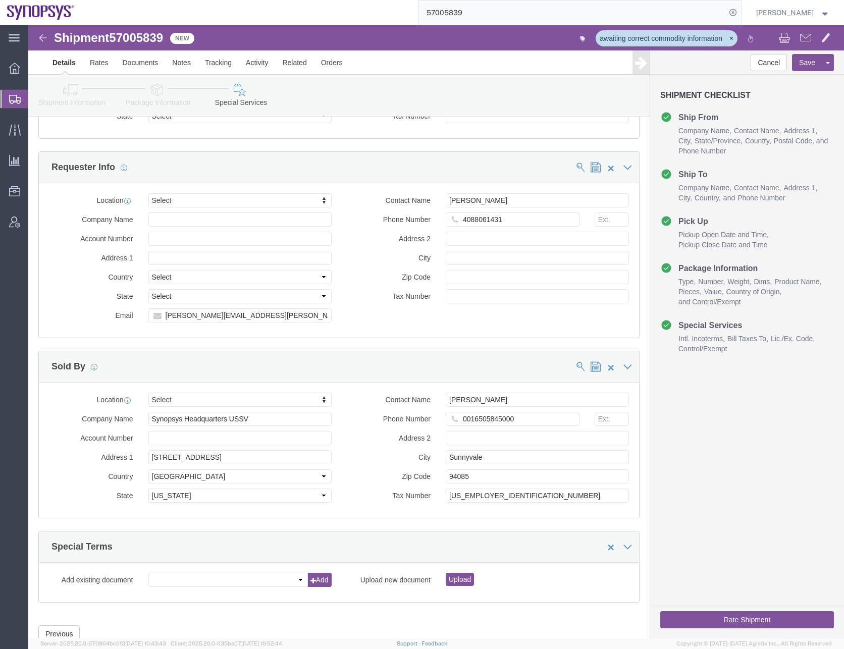
scroll to position [1376, 0]
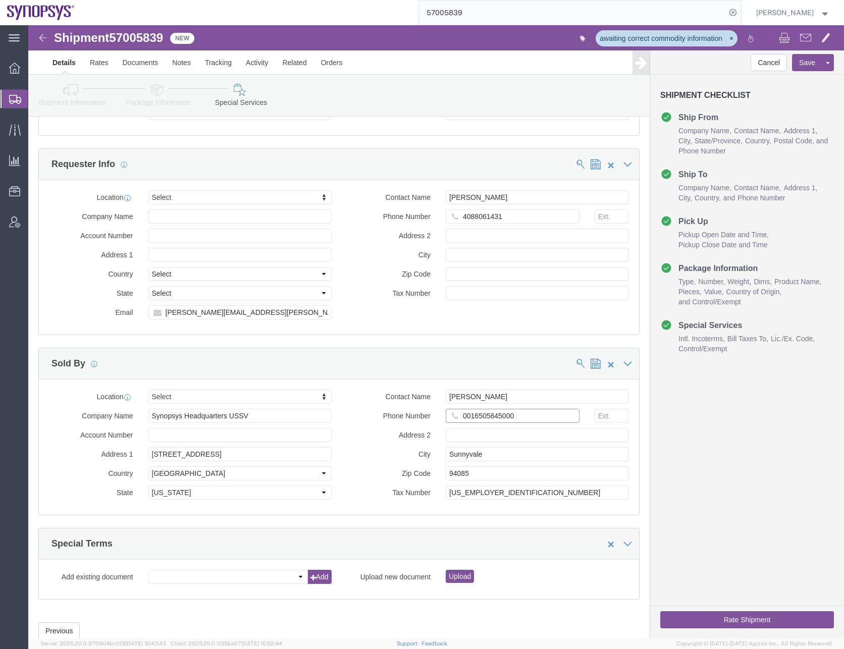
click input "0016505845000"
type input "6505845000"
click button "Rate Shipment"
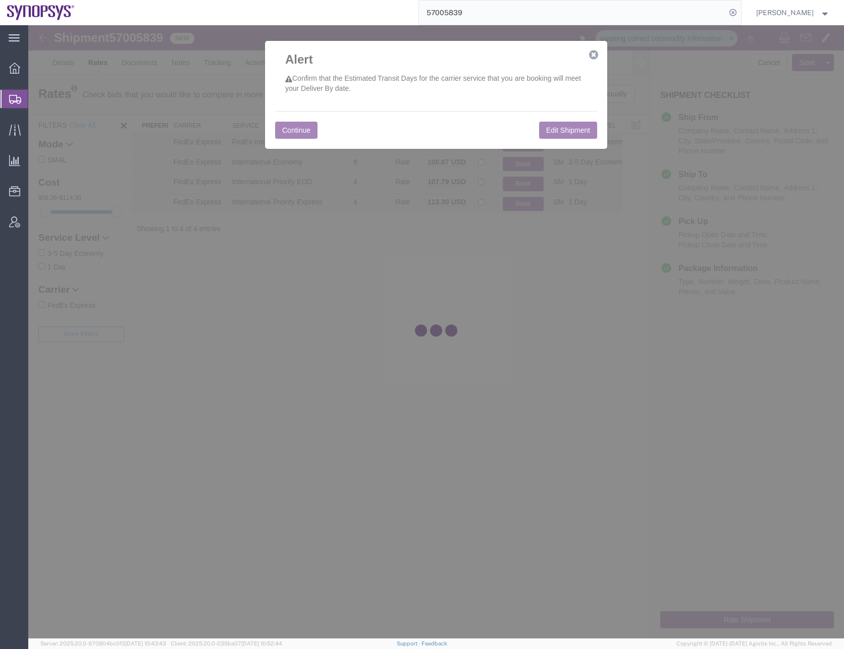
scroll to position [0, 0]
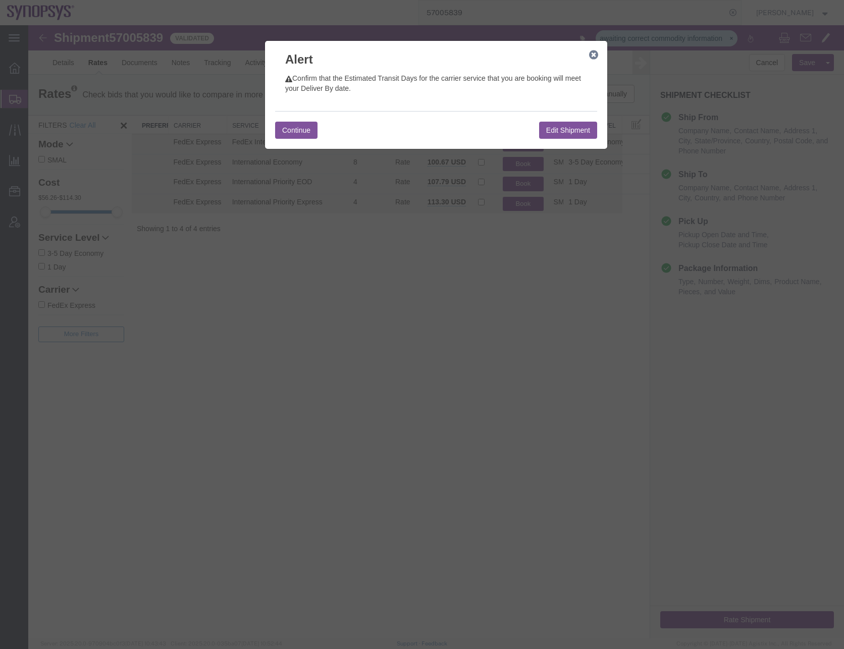
click at [576, 129] on button "Edit Shipment" at bounding box center [568, 130] width 58 height 17
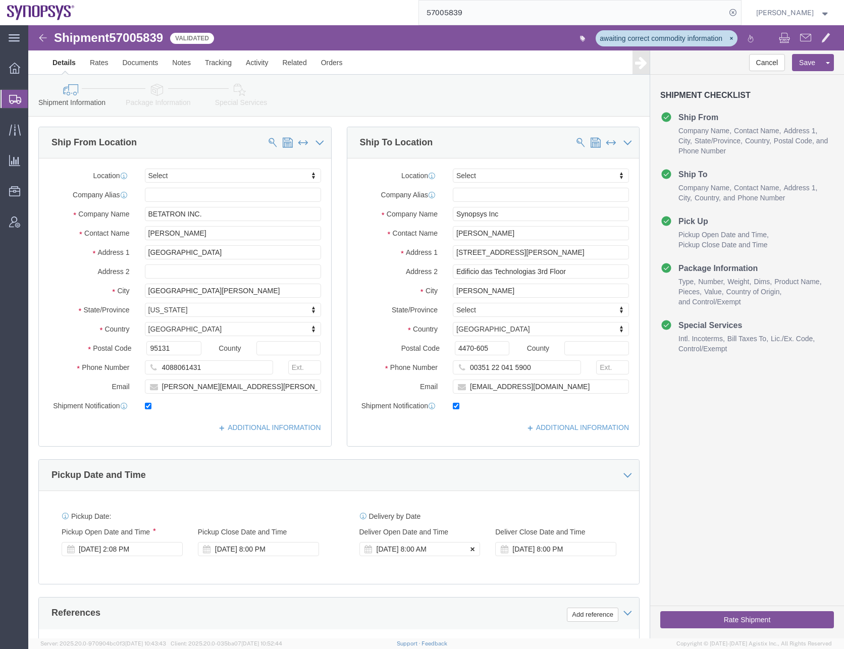
click icon
click button "Save"
click div "[DATE] 8:00 PM"
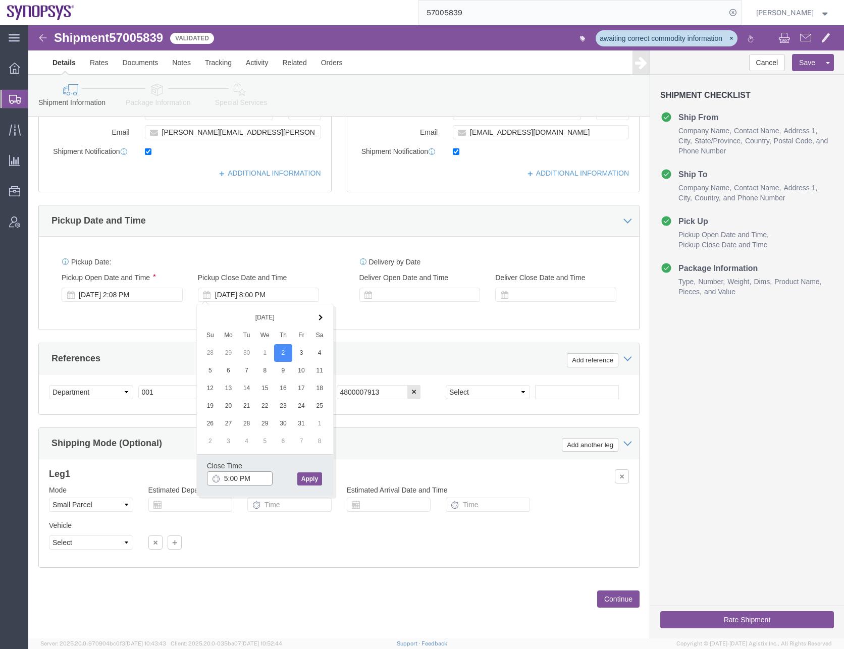
type input "5:00 PM"
click button "Apply"
click select "Select Air Less than Truckload Multi-Leg Ocean Freight Rail Small Parcel Truckl…"
select select
click select "Select Air Less than Truckload Multi-Leg Ocean Freight Rail Small Parcel Truckl…"
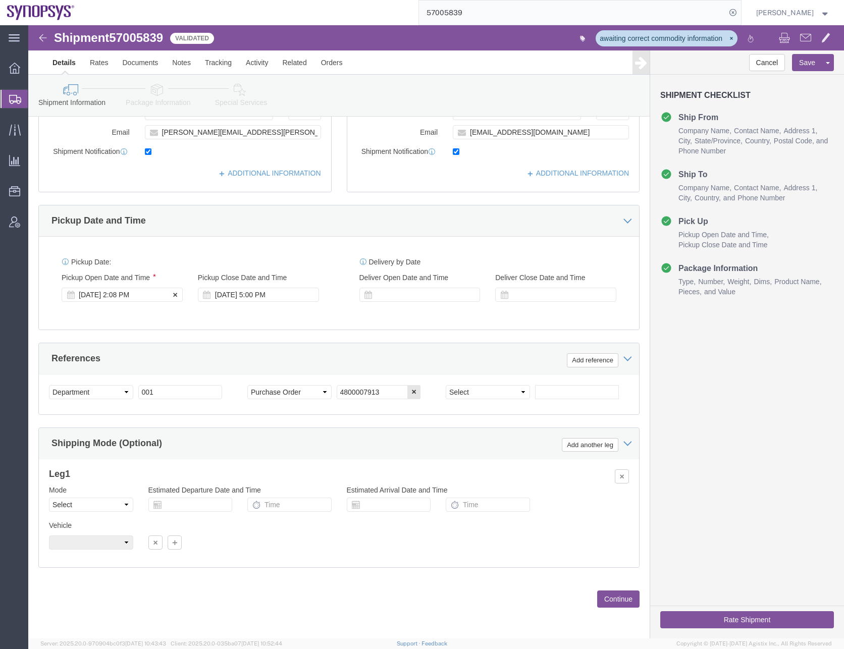
click div "[DATE] 2:08 PM"
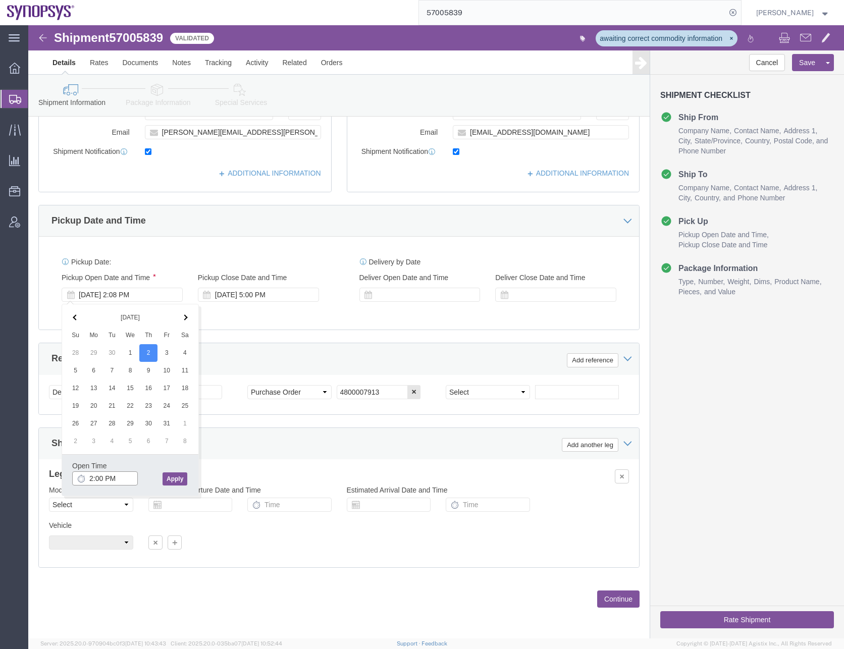
type input "2:00 PM"
click button "Apply"
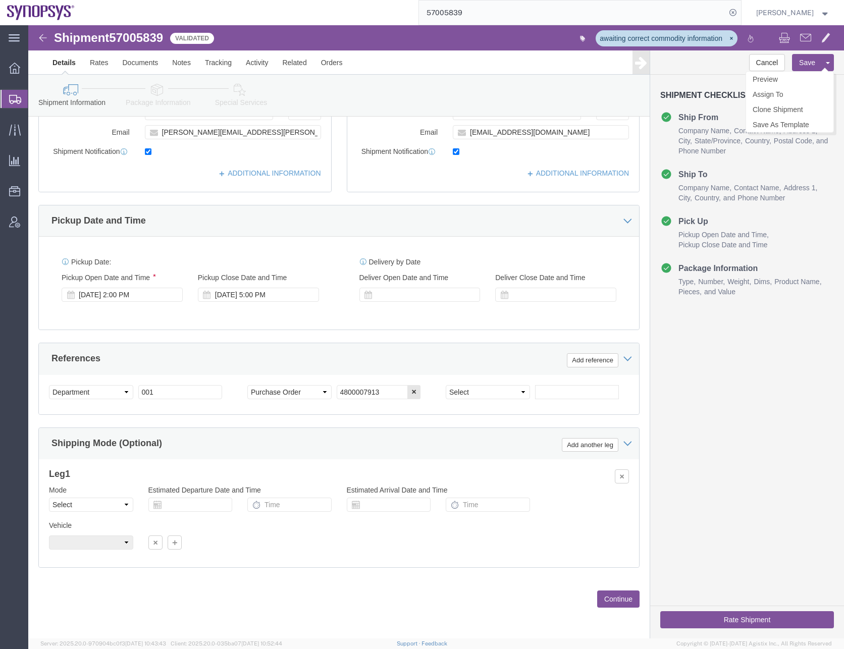
click button "Save"
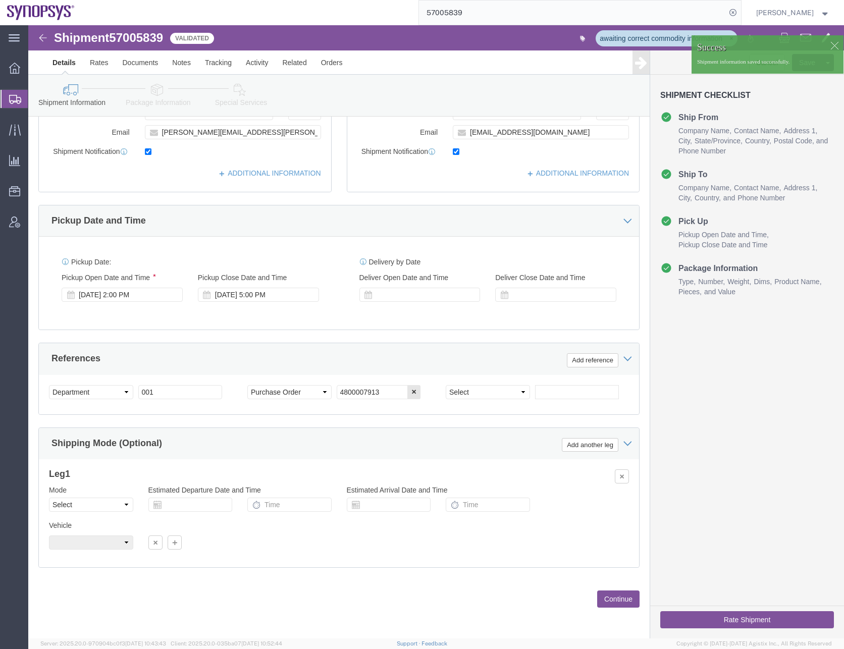
click button "Rate Shipment"
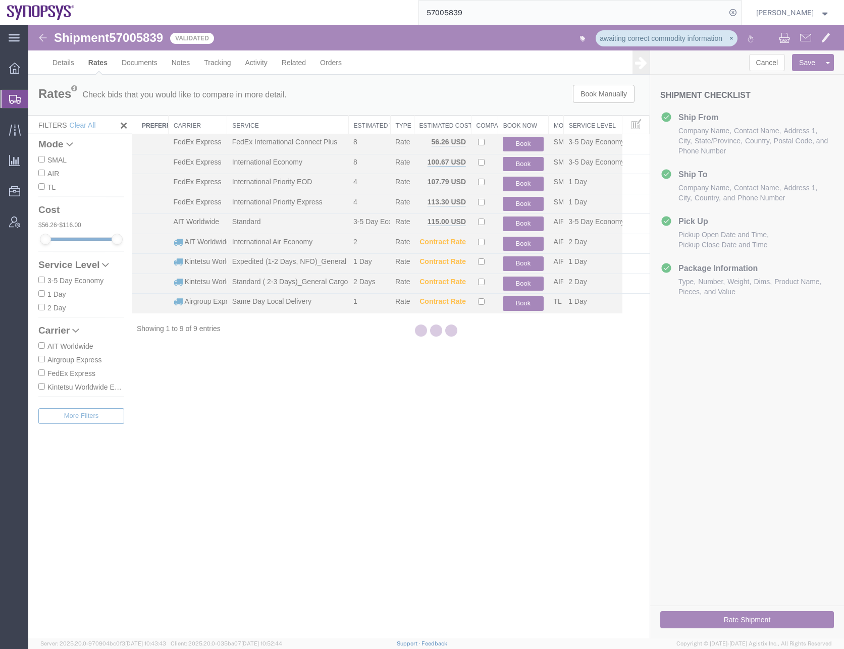
scroll to position [0, 0]
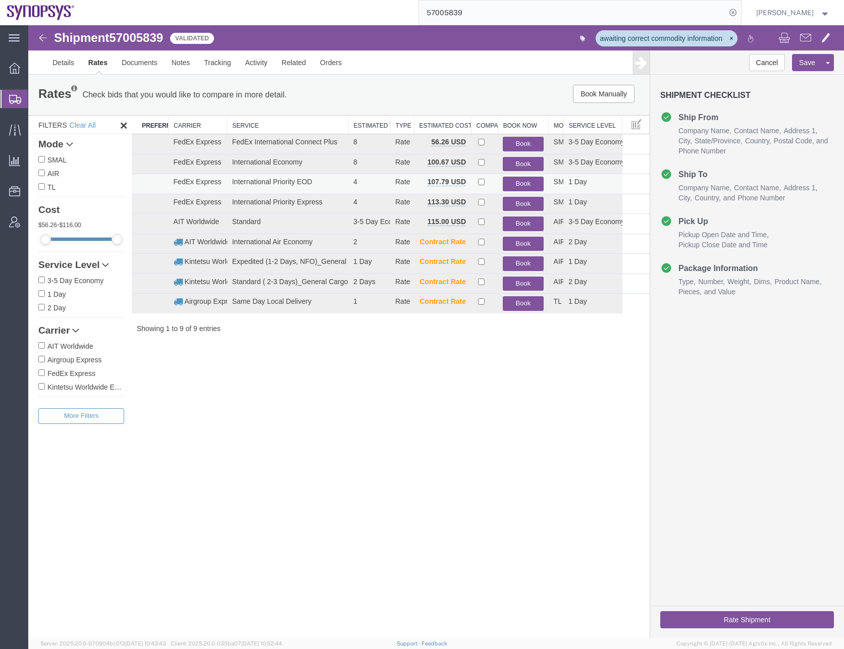
click at [526, 182] on button "Book" at bounding box center [523, 184] width 40 height 15
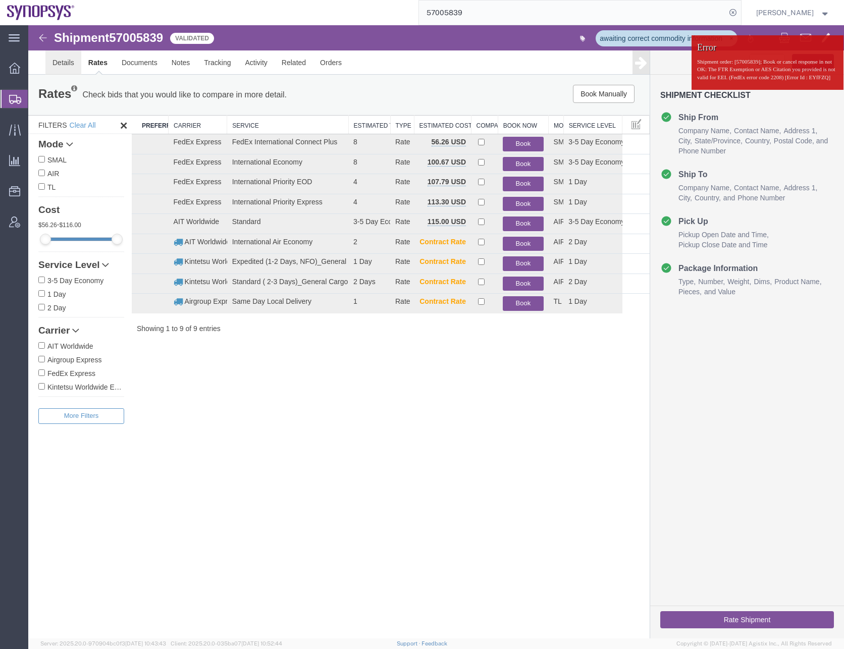
click at [62, 62] on link "Details" at bounding box center [63, 62] width 36 height 24
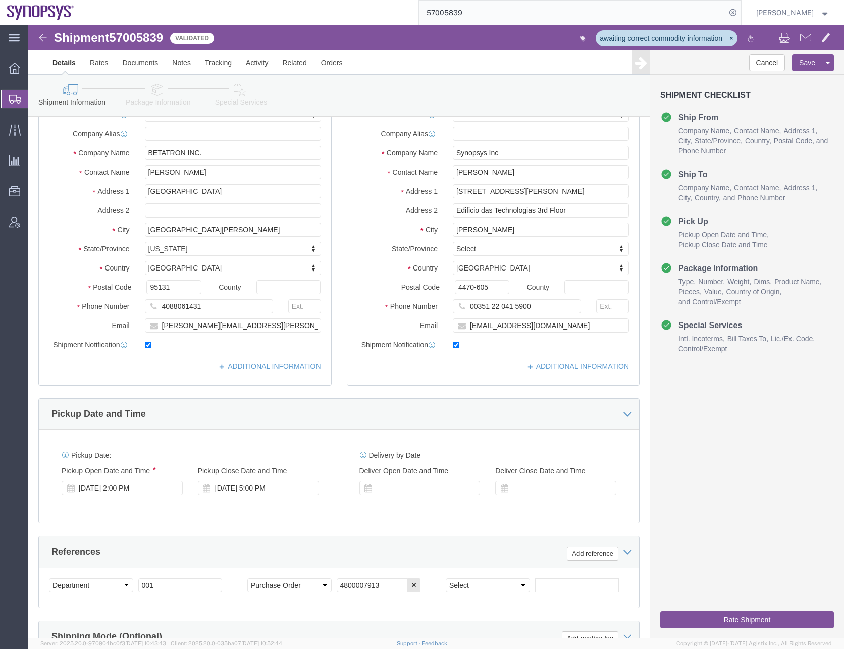
scroll to position [254, 0]
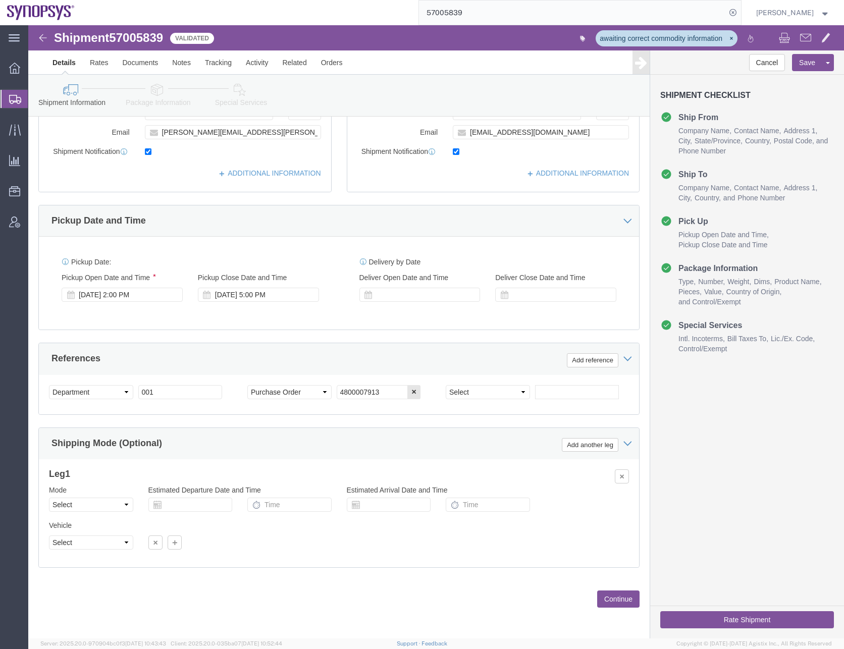
click button "Continue"
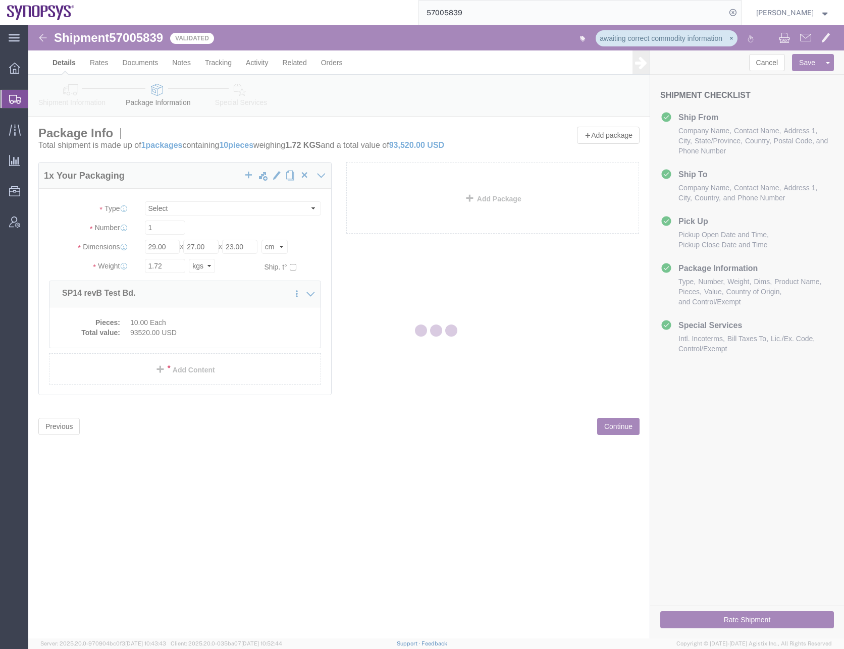
scroll to position [0, 0]
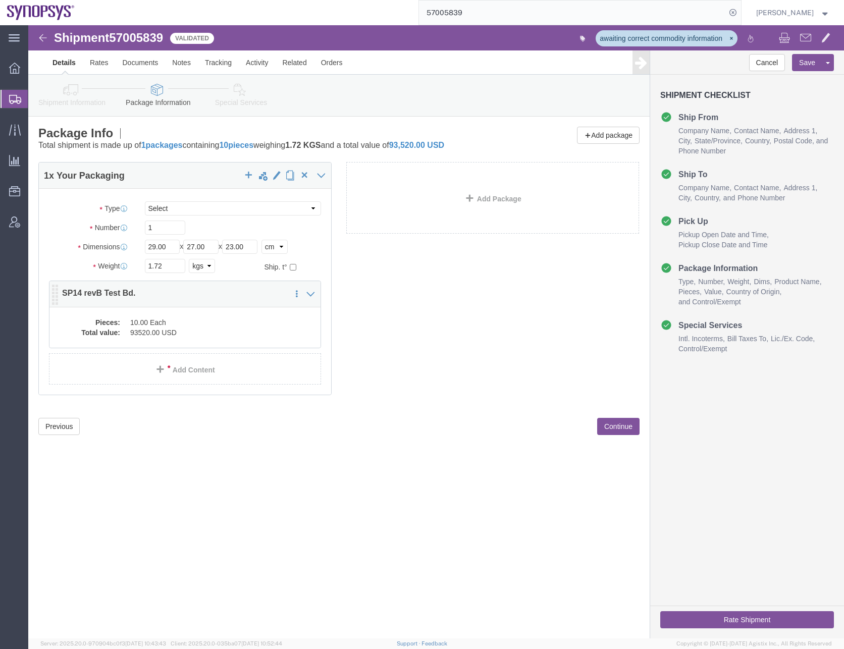
click dd "93520.00 USD"
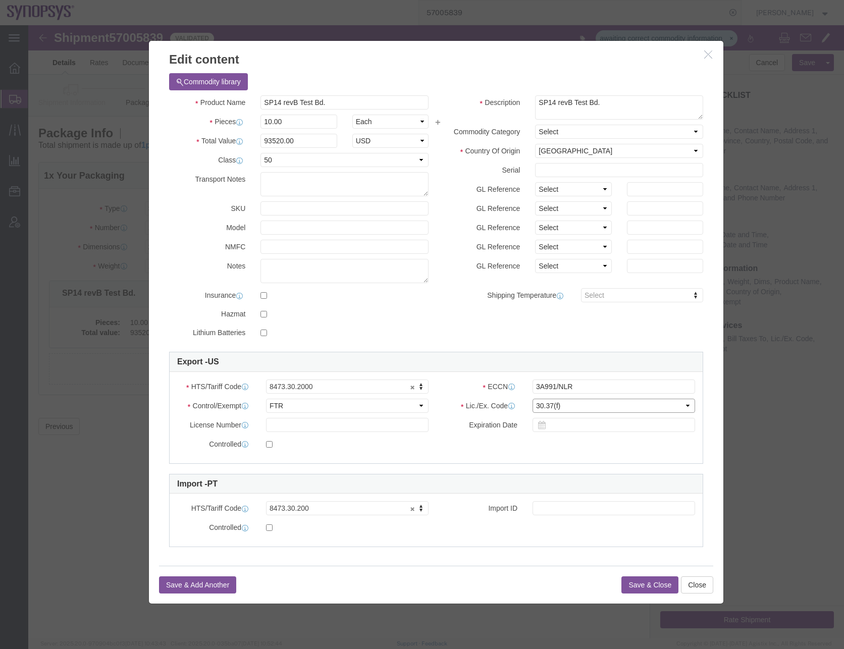
click select "Select 30.2(d)(2) 30.36 30.37(a) 30.37(f) 30.37(g) 30.37(h) 30.37(i) 30.37(j) 3…"
select select "30.37(a)"
click select "Select 30.2(d)(2) 30.36 30.37(a) 30.37(f) 30.37(g) 30.37(h) 30.37(i) 30.37(j) 3…"
click button "Save & Close"
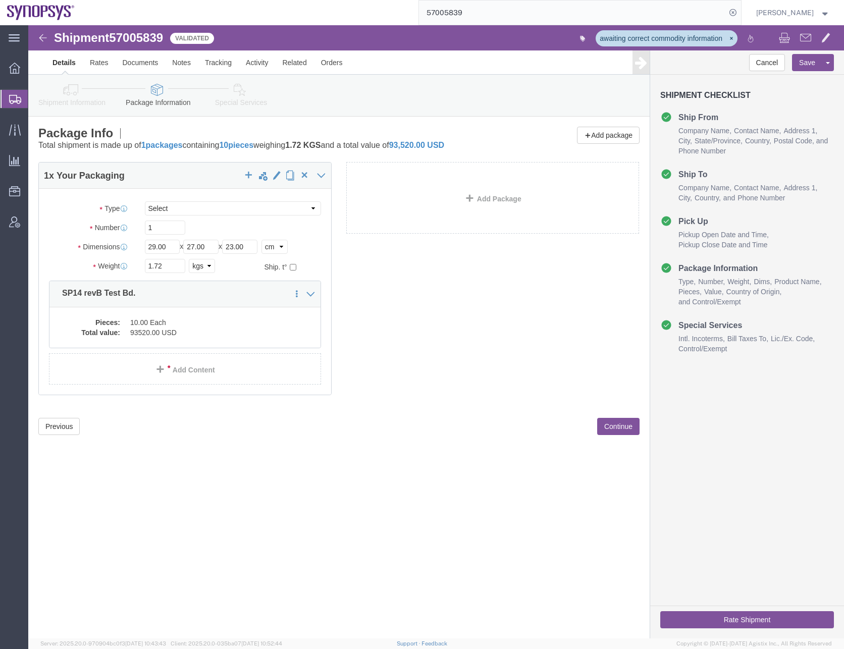
click button "Continue"
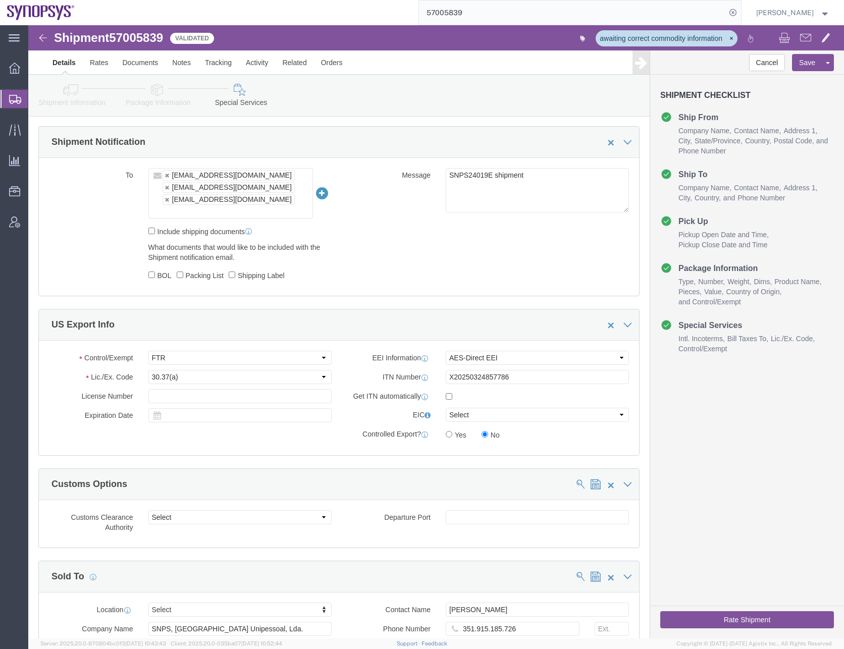
scroll to position [757, 0]
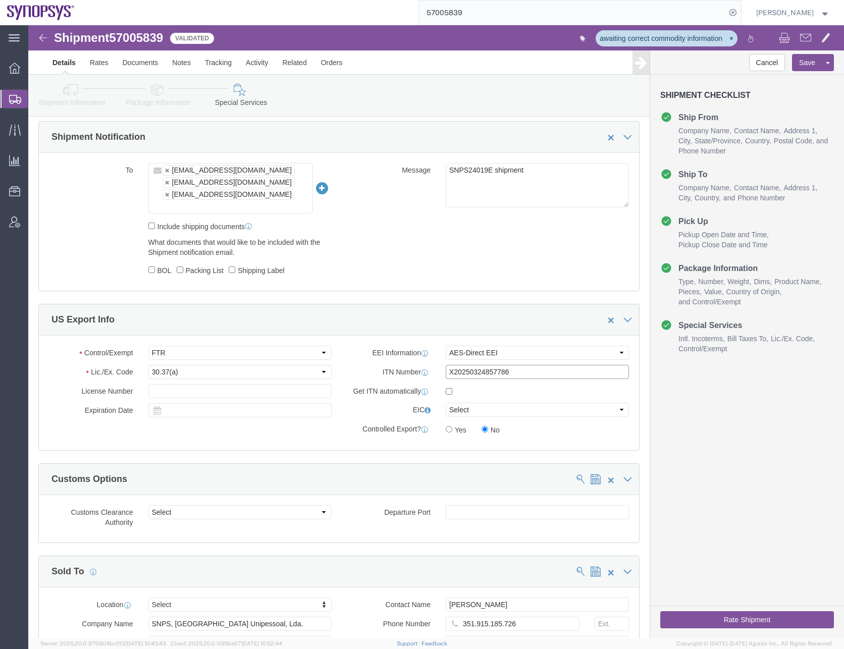
drag, startPoint x: 468, startPoint y: 334, endPoint x: 398, endPoint y: 334, distance: 69.6
click div "ITN Number X20250324857786"
click input "checkbox"
checkbox input "true"
click div "Control/Exempt Select ATF BIS DEA EPA FDA FTR ITAR OFAC Other (OPA) Lic./Ex. Co…"
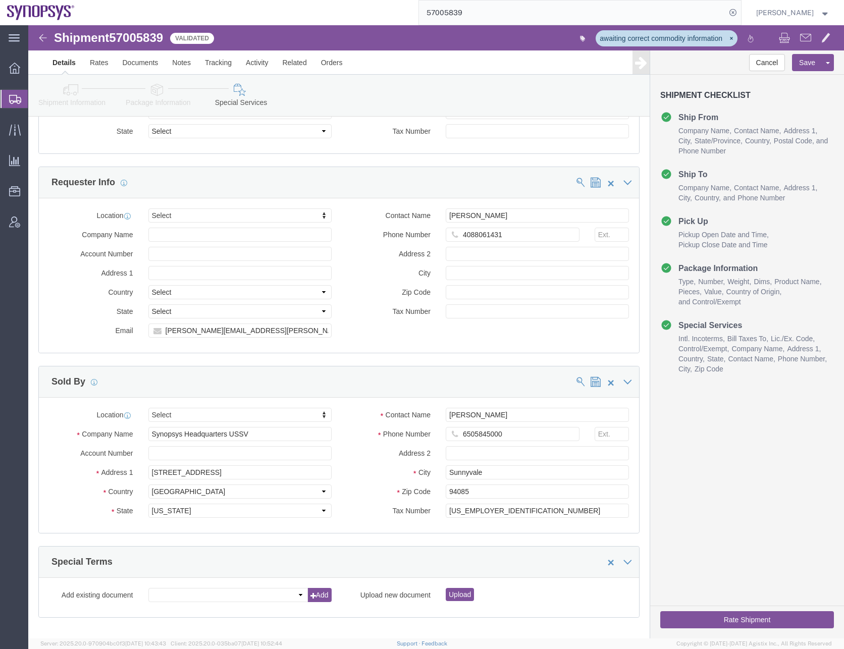
scroll to position [1364, 0]
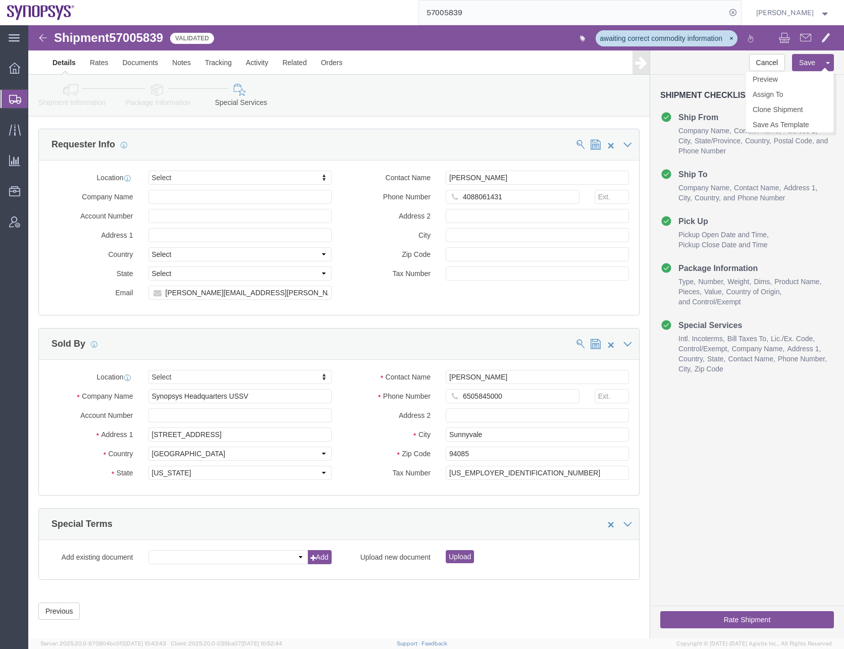
click button "Save"
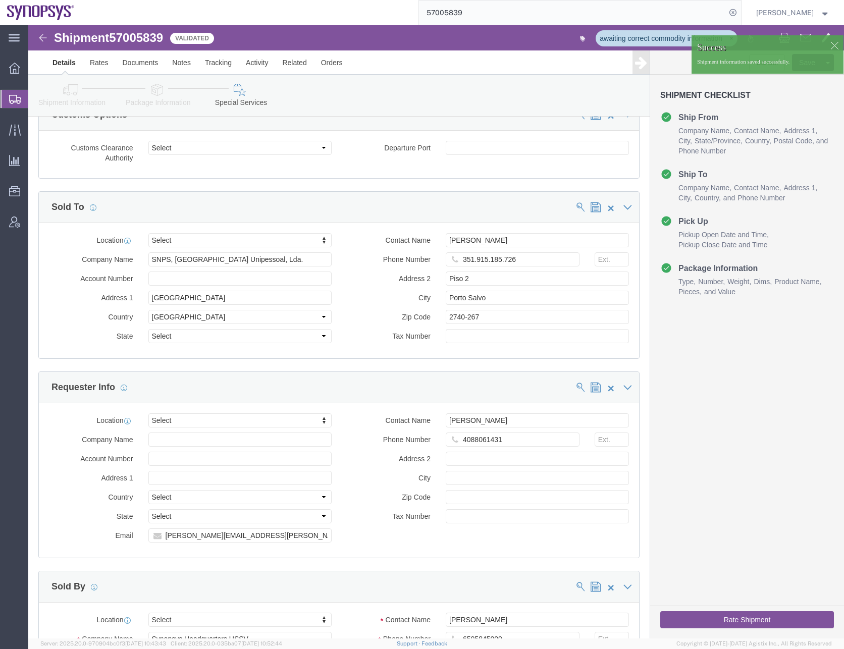
scroll to position [1112, 0]
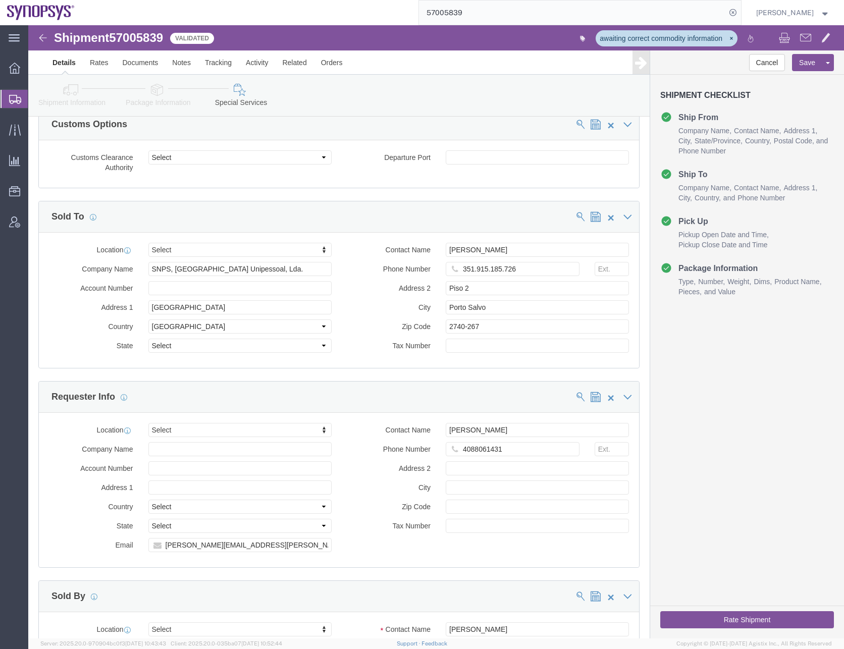
click icon
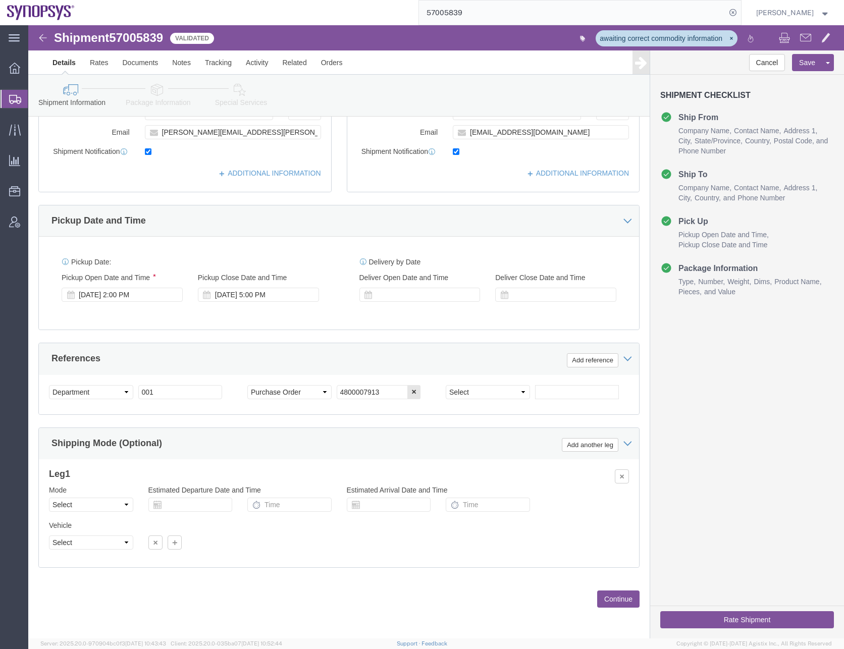
scroll to position [254, 0]
click link "ADDITIONAL INFORMATION"
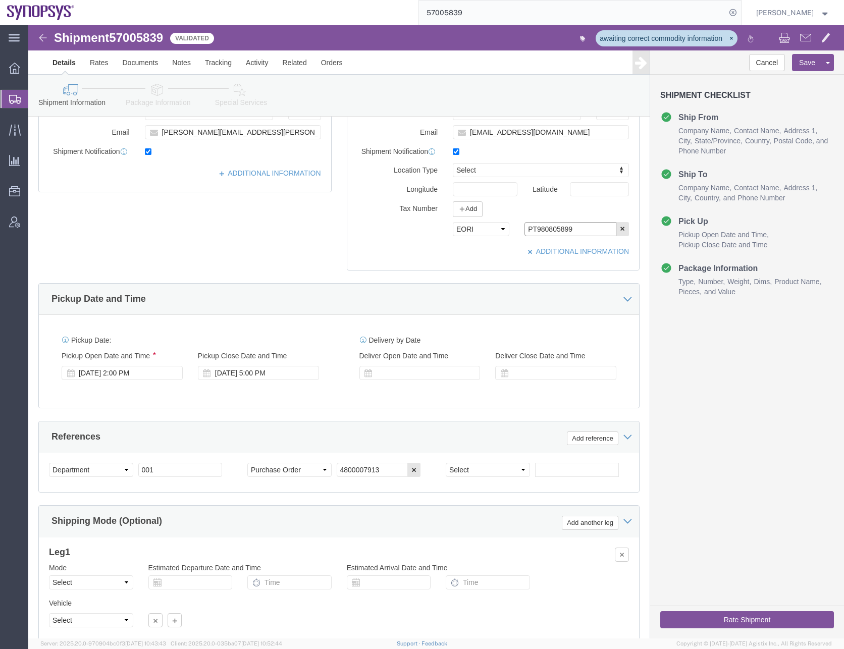
drag, startPoint x: 555, startPoint y: 206, endPoint x: 431, endPoint y: 206, distance: 123.6
click div "Select EIN EORI TIN VAT Other PT980805899"
click icon
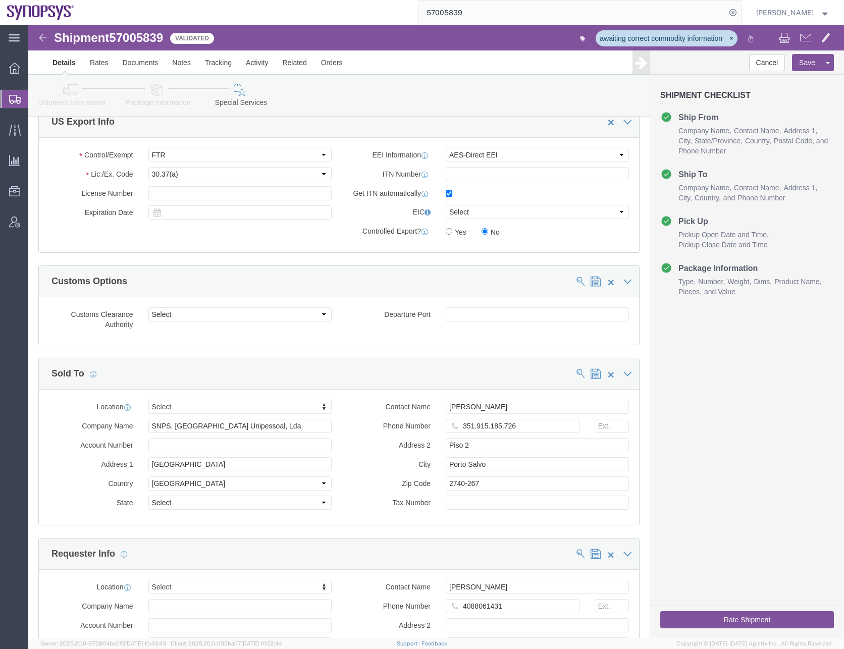
scroll to position [1011, 0]
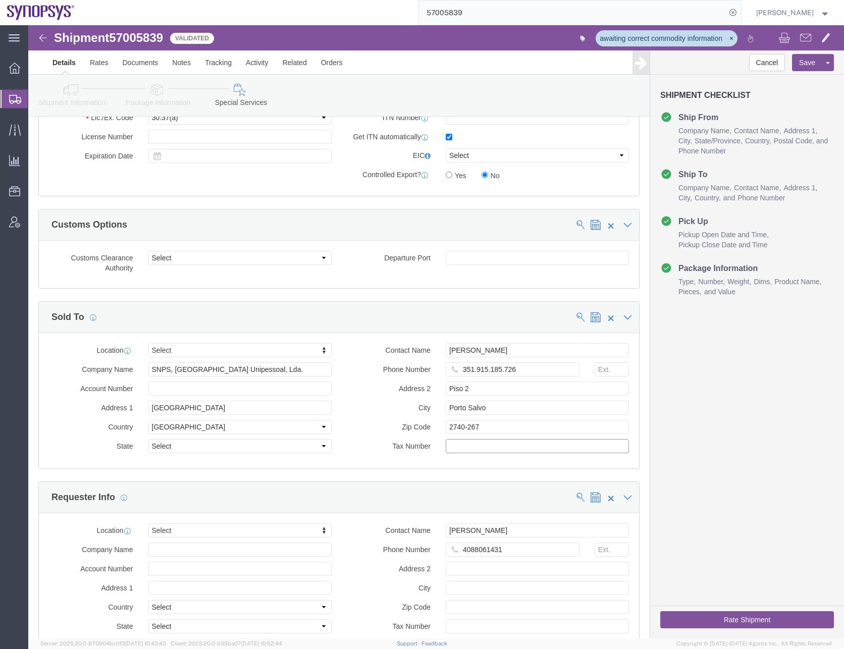
click input "text"
paste input "PT980805899"
type input "PT980805899"
click input "351.915.185.726"
click input "351915.185.726"
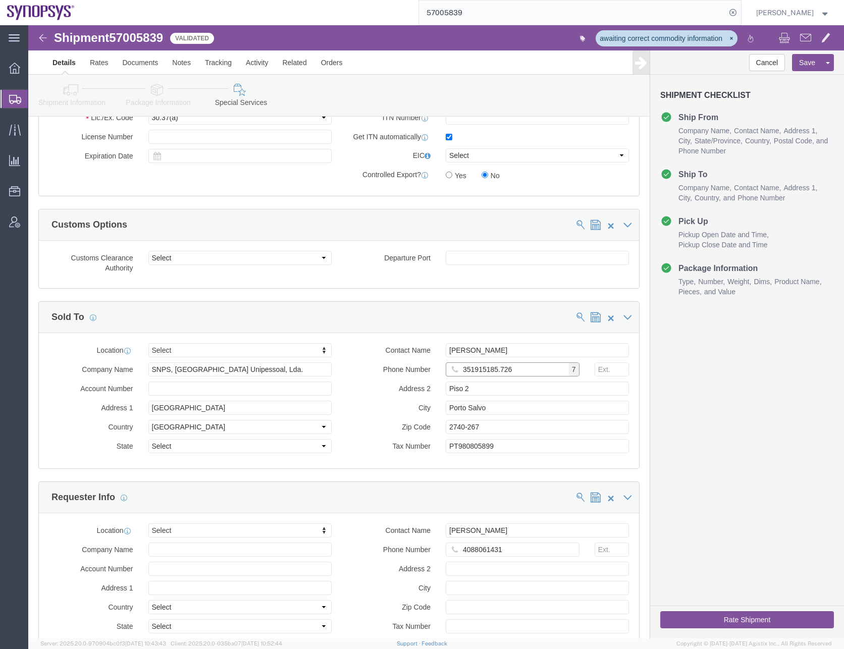
click input "351915185.726"
type input "351915185726"
click div "Manage special services Handling Options Hold at Location Return Info Service O…"
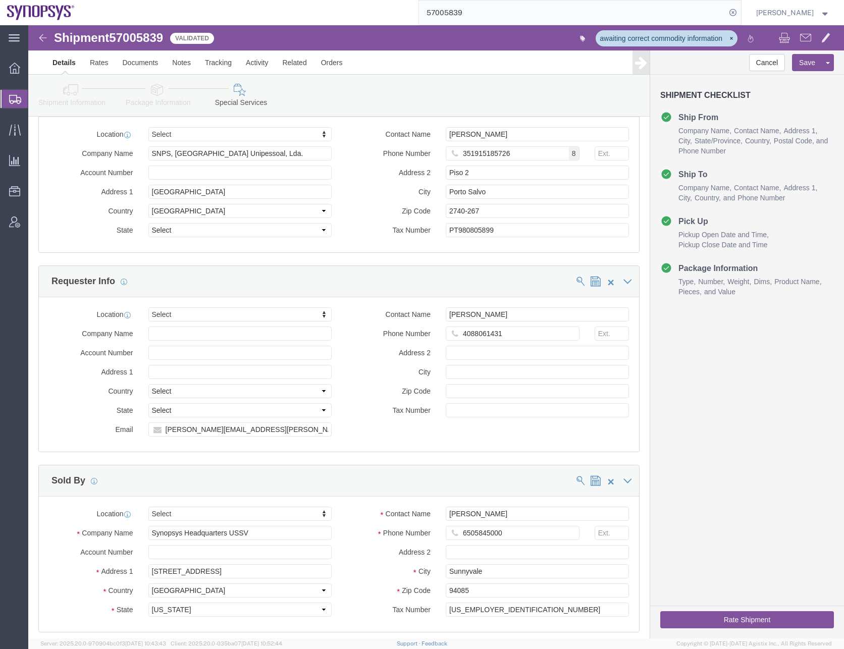
scroll to position [1263, 0]
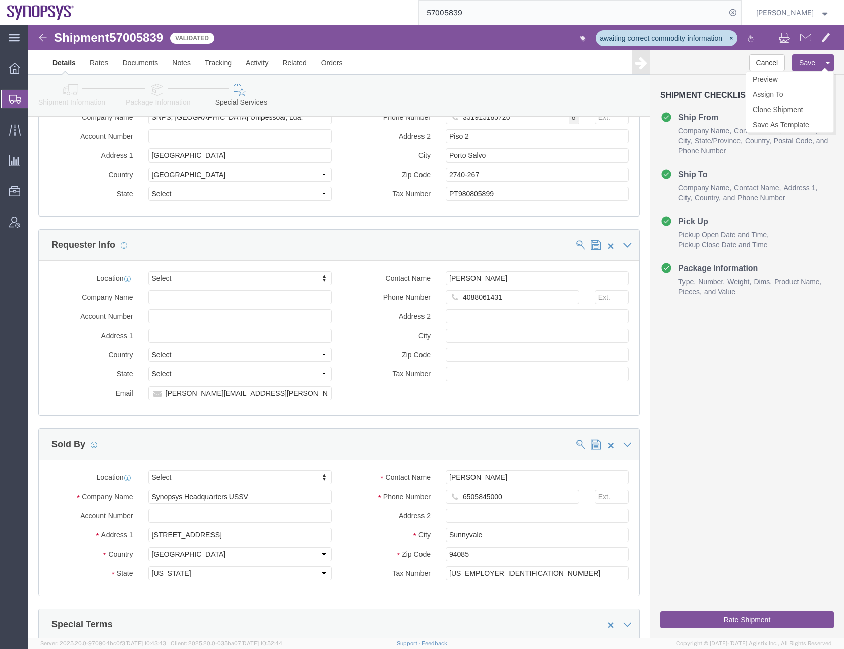
click button "Save"
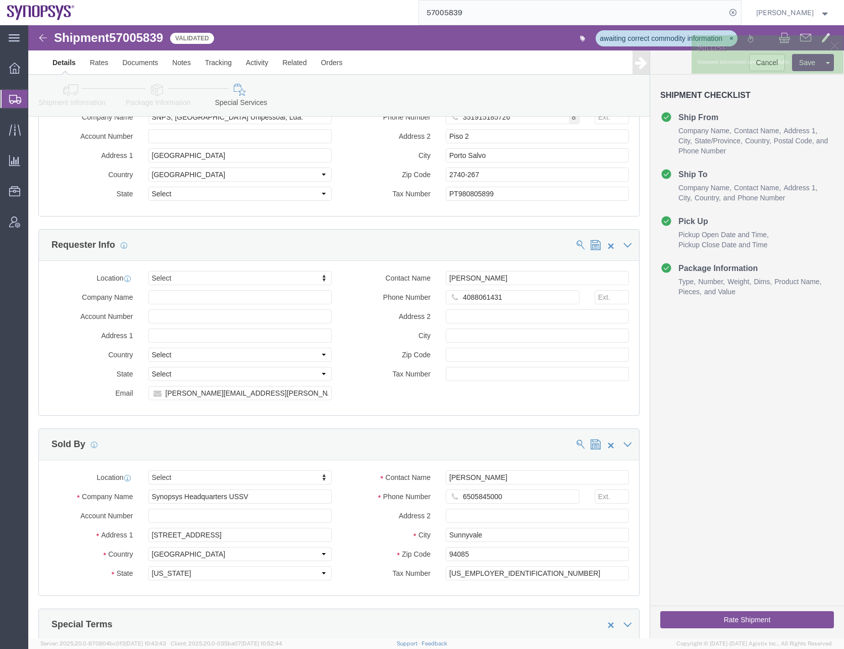
click button "Rate Shipment"
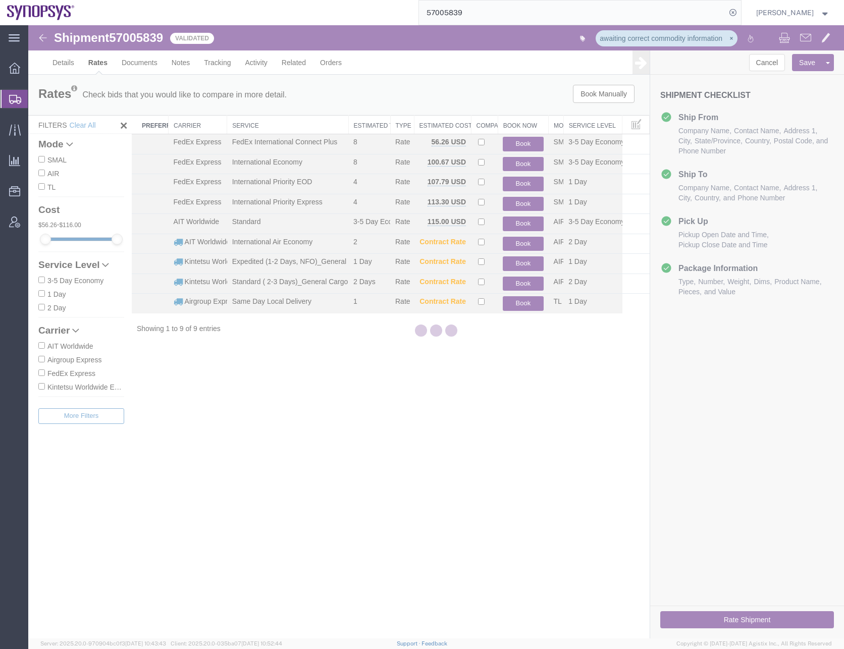
scroll to position [0, 0]
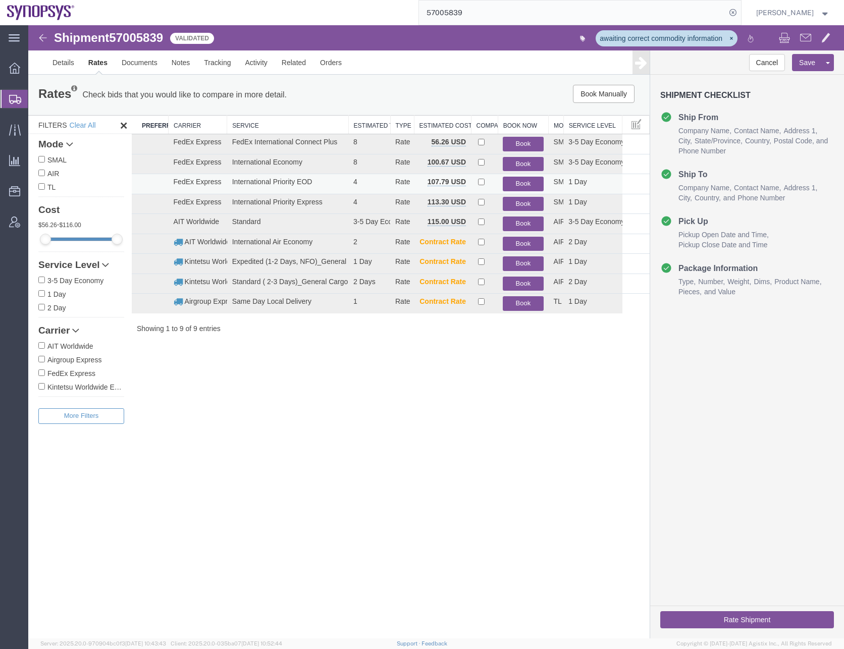
click at [524, 183] on button "Book" at bounding box center [523, 184] width 40 height 15
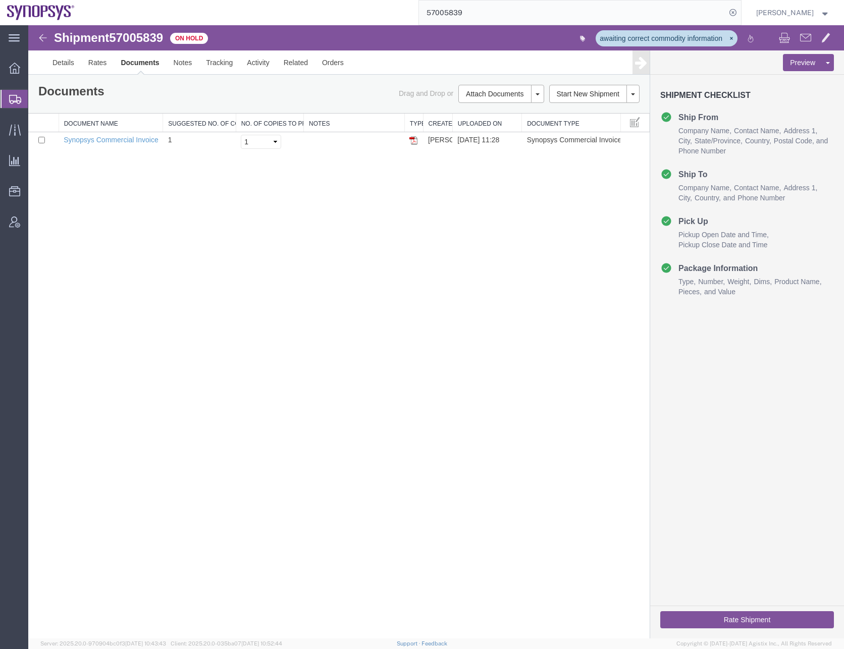
click at [496, 232] on div "Shipment 57005839 1 of 1 On Hold awaiting correct commodity information Details…" at bounding box center [435, 331] width 815 height 613
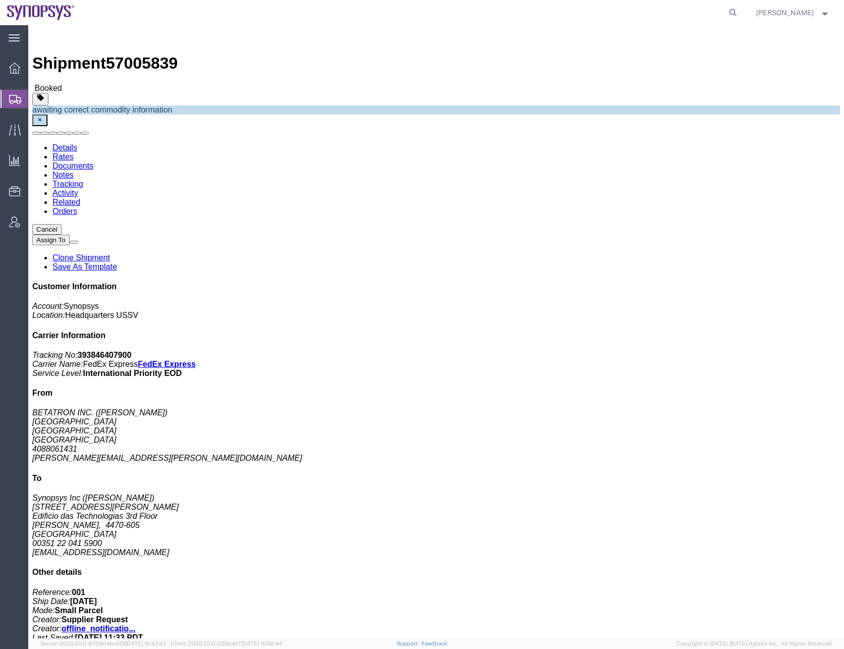
click div "1 Your Packaging Total weight: 1.72 KGS Tracking: 393846407900 Dimensions: L 29…"
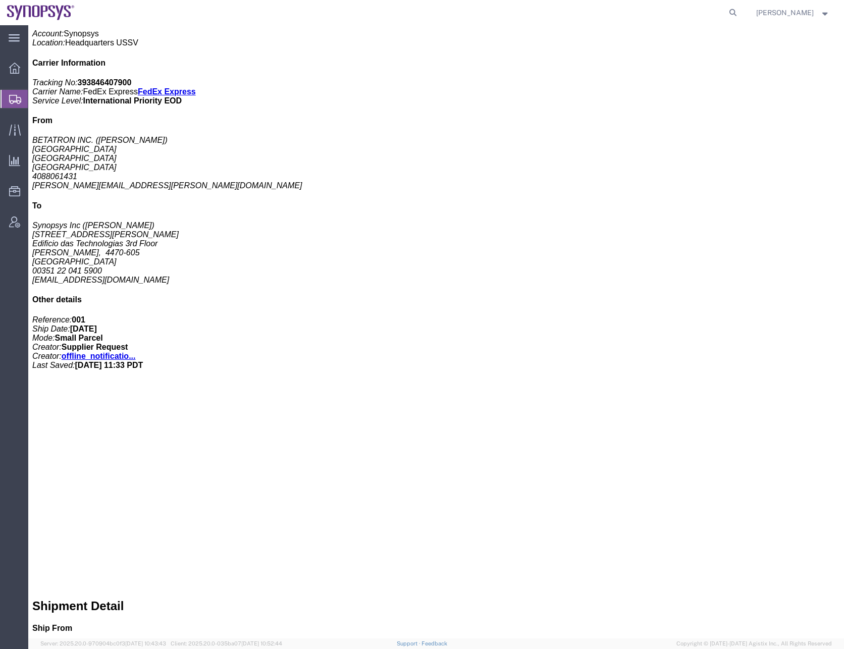
scroll to position [279, 0]
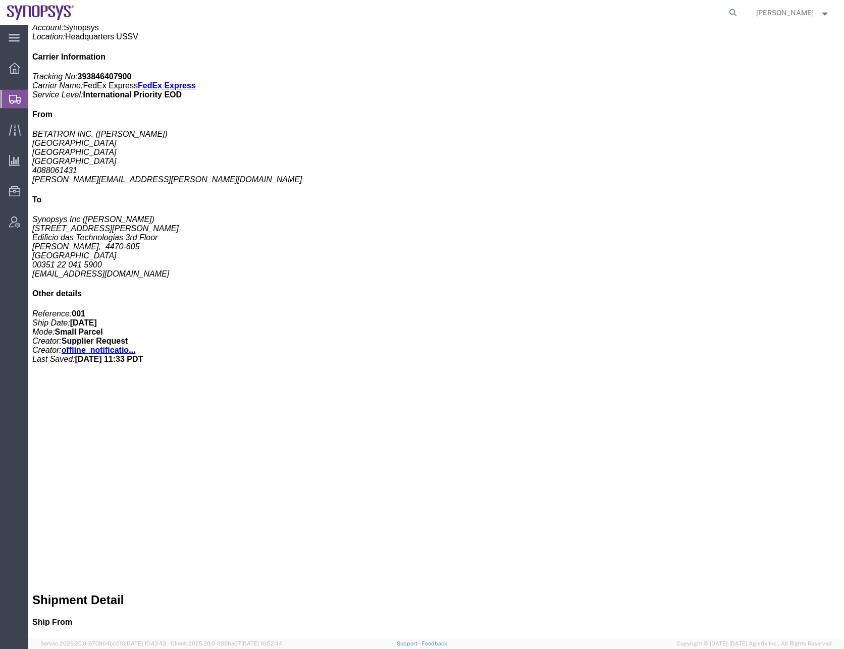
click div "1 Your Packaging Total weight: 1.72 KGS Tracking: 393846407900 Dimensions: L 29…"
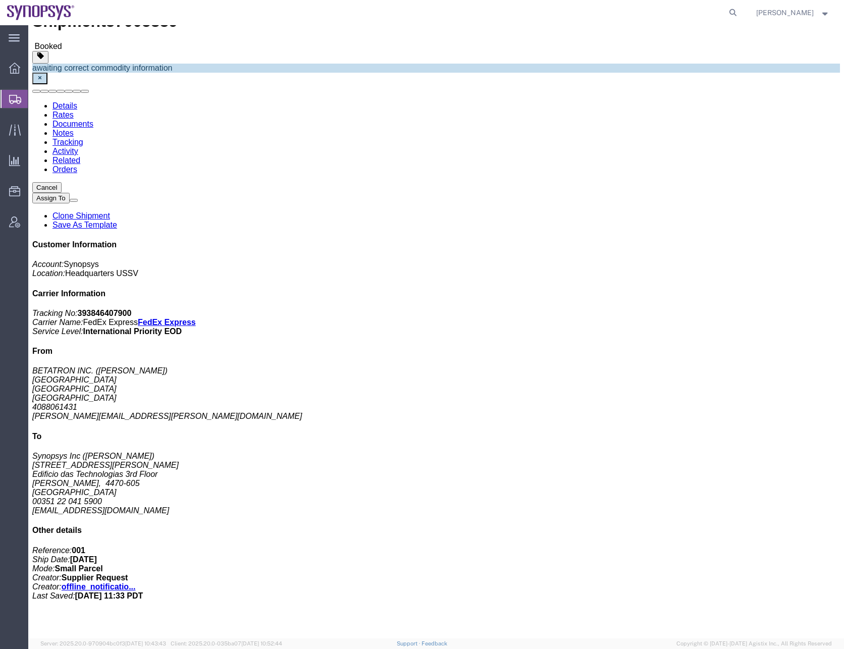
scroll to position [0, 0]
